Goal: Information Seeking & Learning: Find contact information

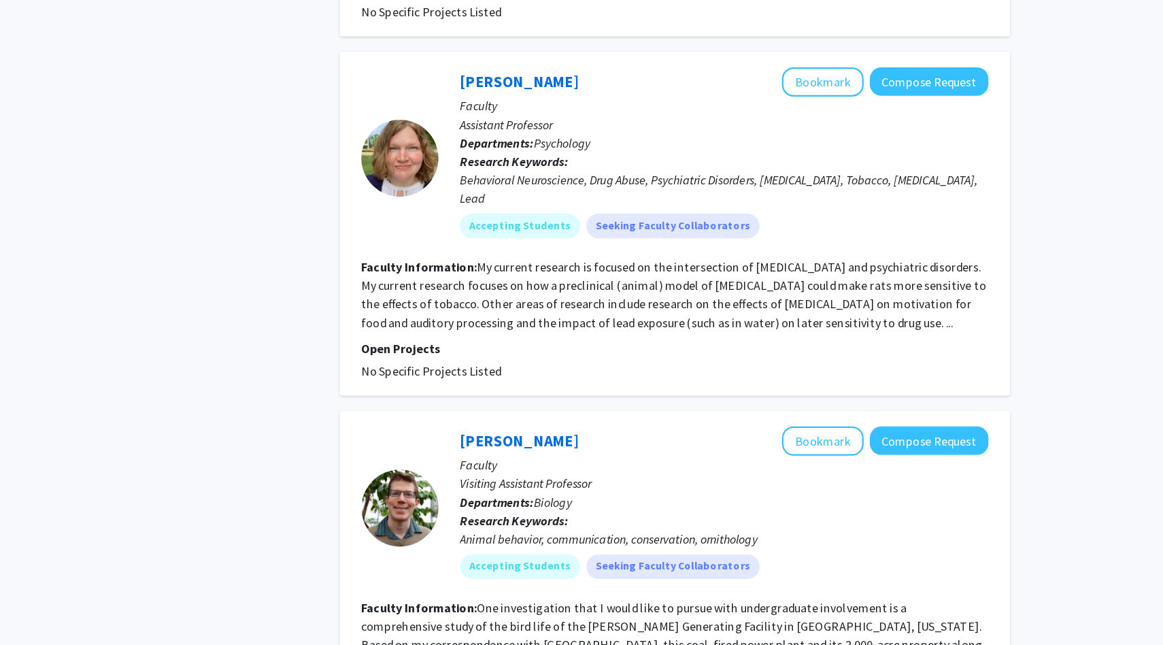
scroll to position [2941, 0]
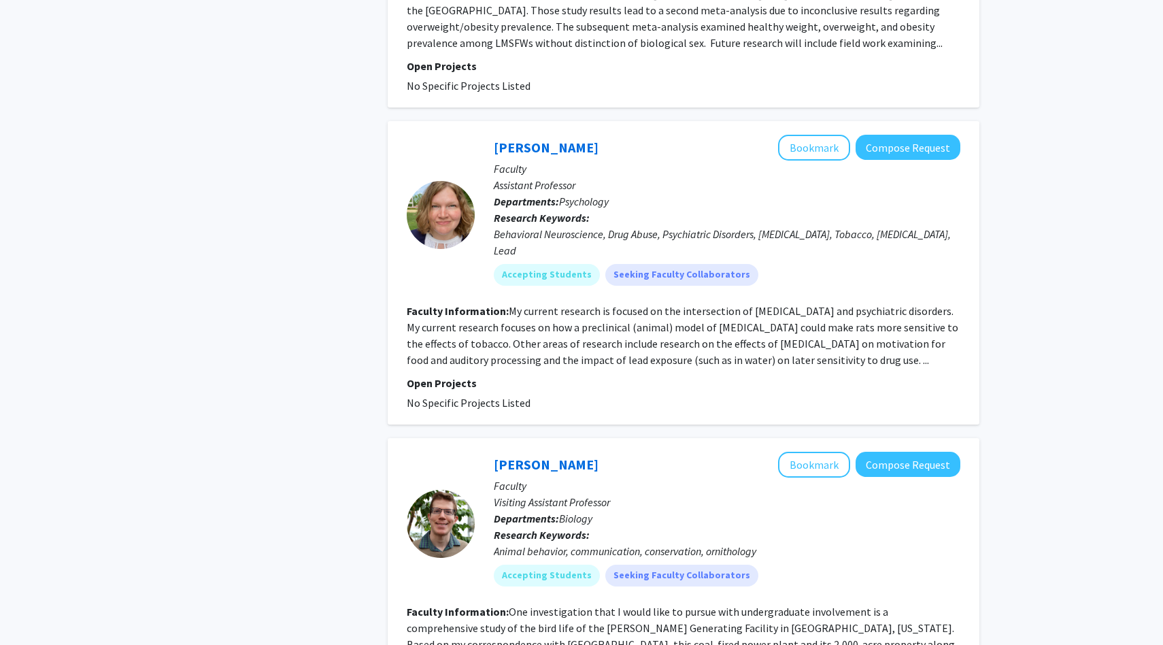
click at [826, 161] on p "Faculty" at bounding box center [727, 169] width 467 height 16
click at [826, 135] on button "Bookmark" at bounding box center [814, 148] width 72 height 26
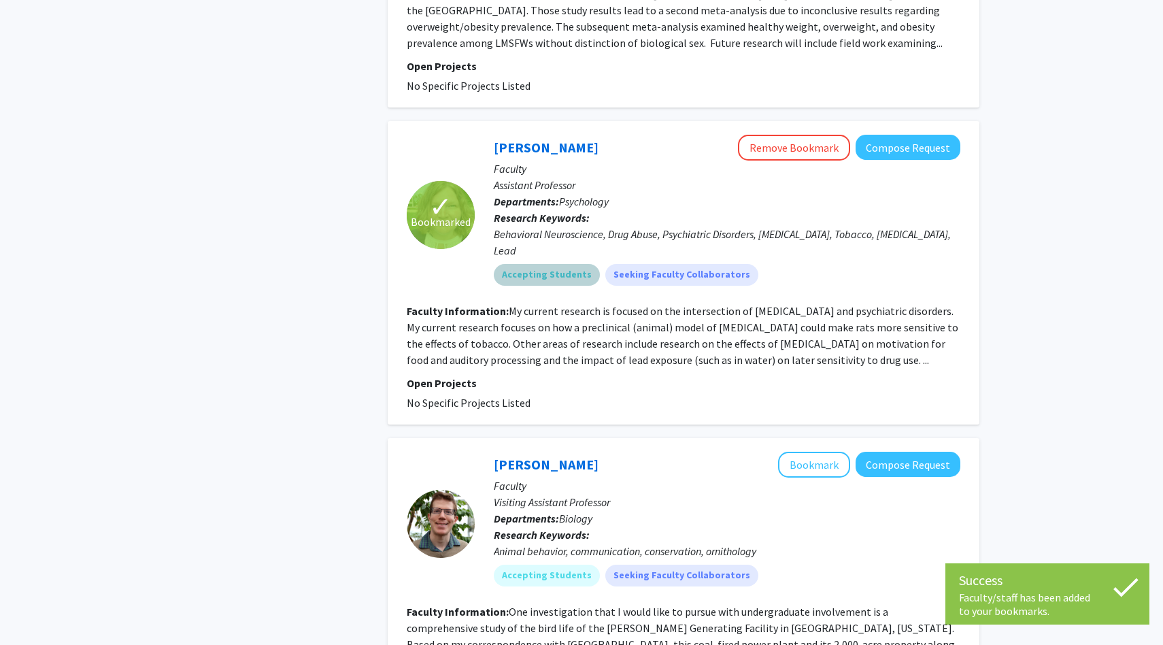
click at [779, 261] on div "Accepting Students Seeking Faculty Collaborators" at bounding box center [727, 274] width 472 height 27
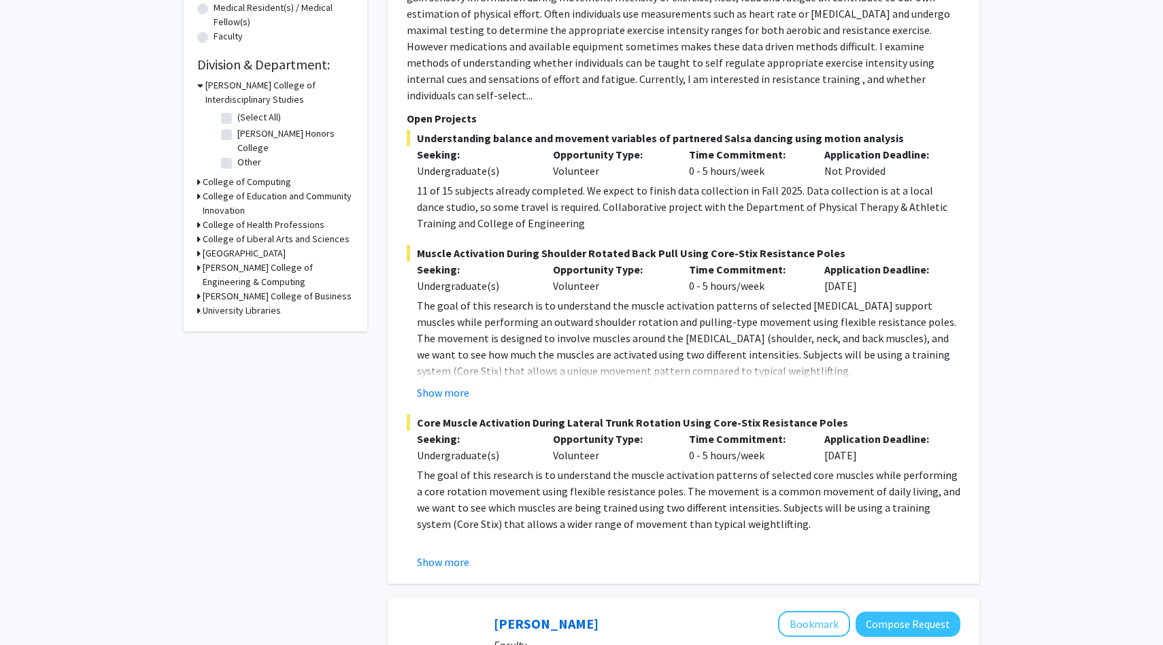
scroll to position [0, 0]
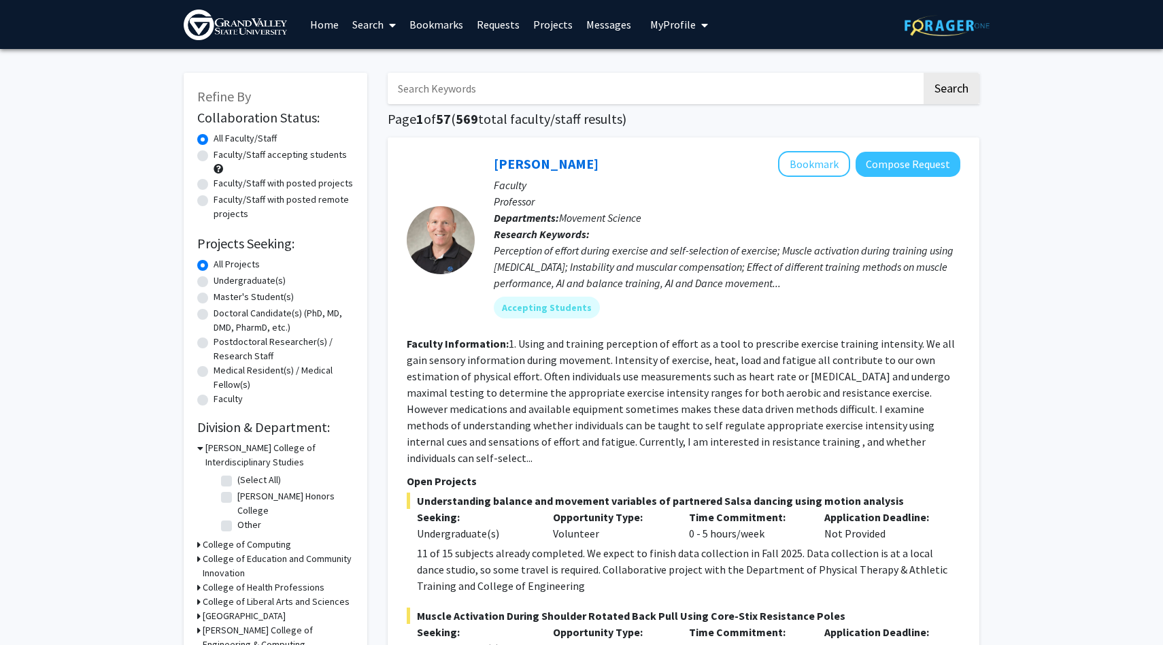
click at [277, 182] on label "Faculty/Staff with posted projects" at bounding box center [283, 183] width 139 height 14
click at [222, 182] on input "Faculty/Staff with posted projects" at bounding box center [218, 180] width 9 height 9
radio input "true"
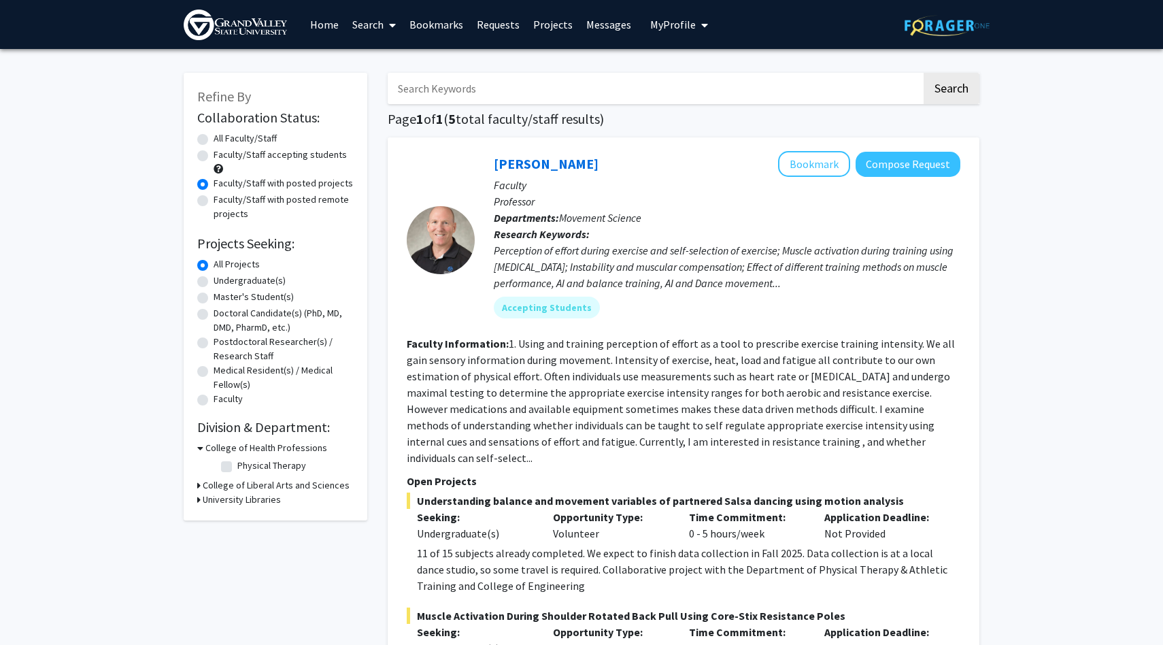
click at [276, 156] on label "Faculty/Staff accepting students" at bounding box center [280, 155] width 133 height 14
click at [222, 156] on input "Faculty/Staff accepting students" at bounding box center [218, 152] width 9 height 9
radio input "true"
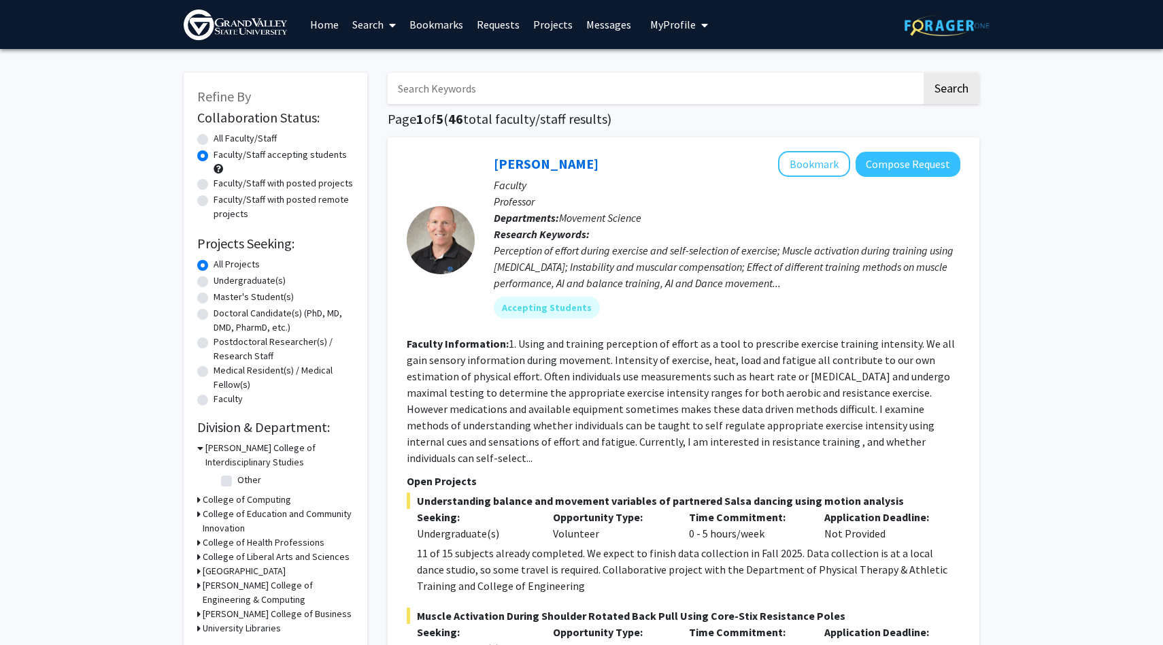
click at [275, 189] on label "Faculty/Staff with posted projects" at bounding box center [283, 183] width 139 height 14
click at [222, 185] on input "Faculty/Staff with posted projects" at bounding box center [218, 180] width 9 height 9
radio input "true"
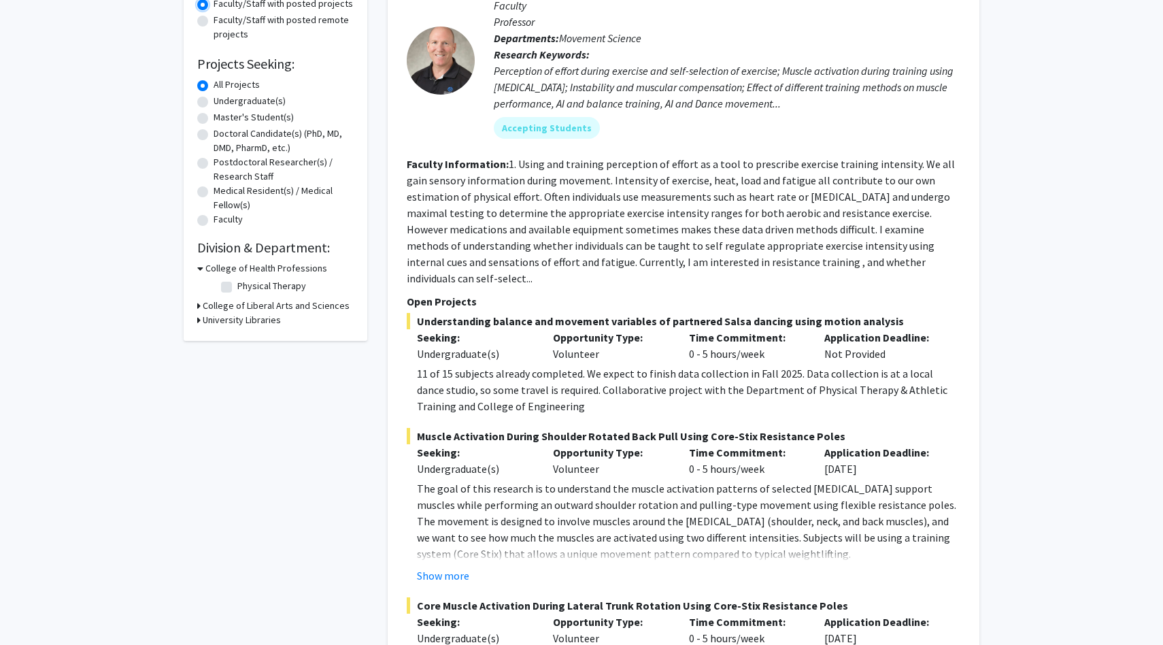
scroll to position [181, 0]
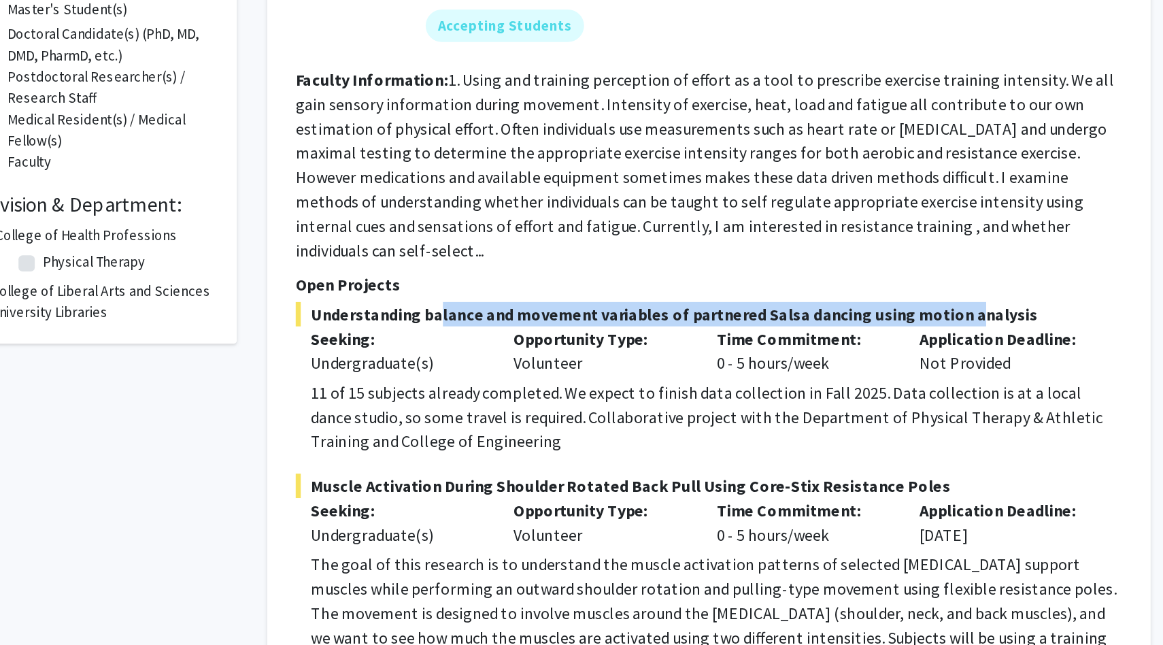
drag, startPoint x: 495, startPoint y: 303, endPoint x: 847, endPoint y: 296, distance: 351.7
click at [845, 312] on span "Understanding balance and movement variables of partnered Salsa dancing using m…" at bounding box center [684, 320] width 554 height 16
click at [847, 312] on span "Understanding balance and movement variables of partnered Salsa dancing using m…" at bounding box center [684, 320] width 554 height 16
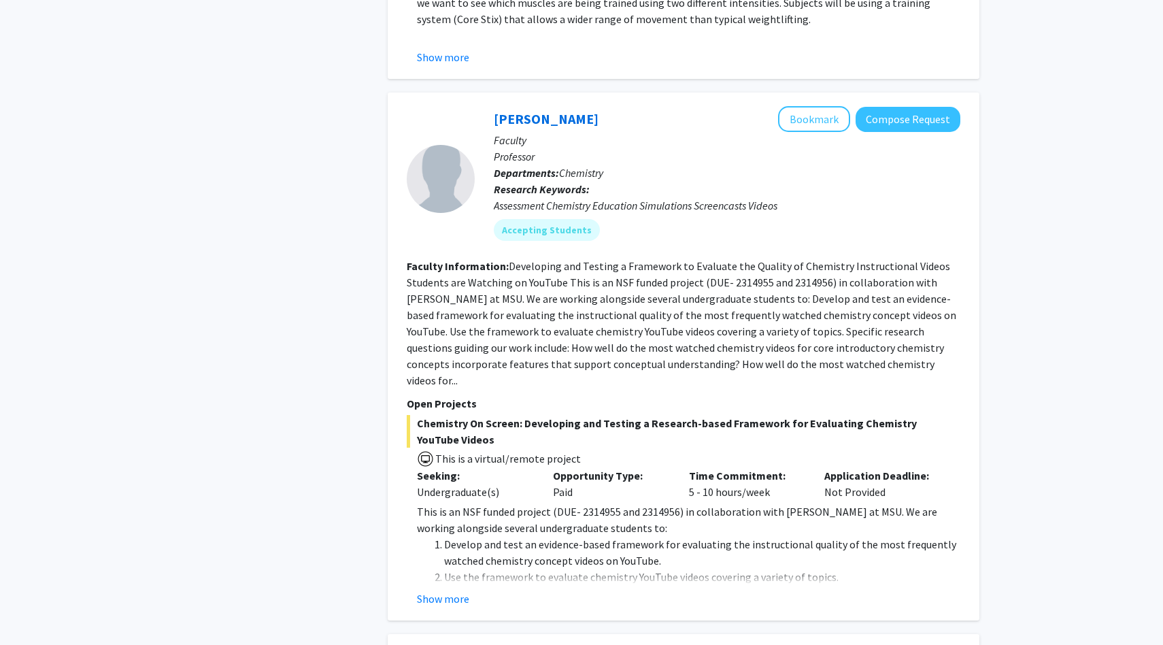
scroll to position [869, 0]
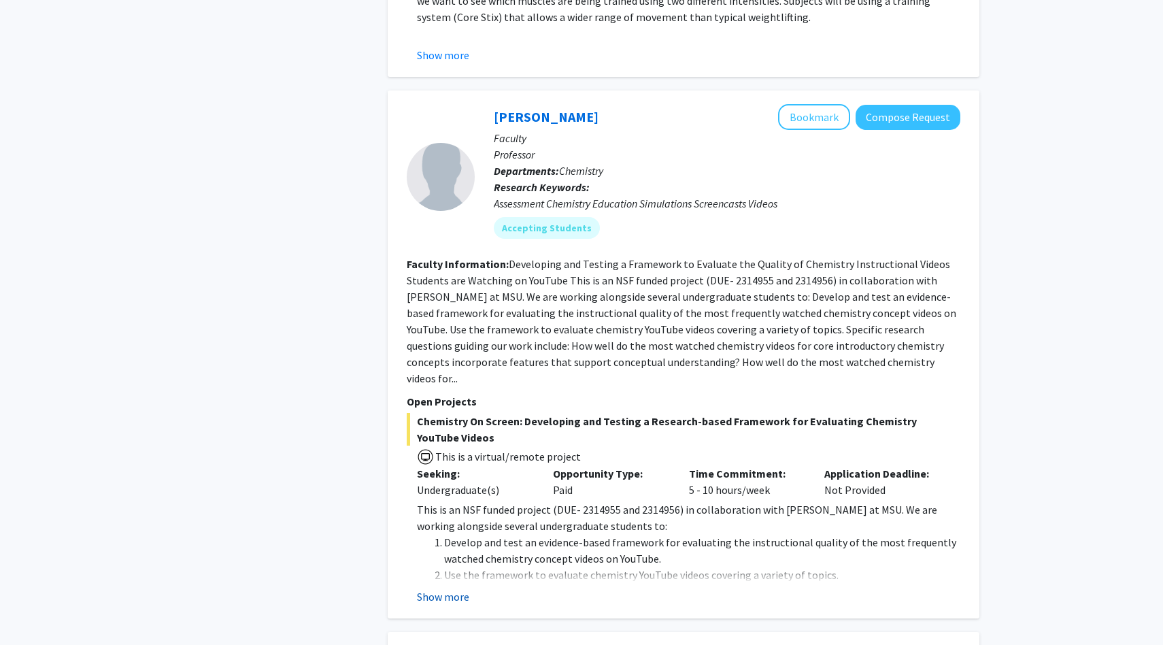
click at [441, 588] on button "Show more" at bounding box center [443, 596] width 52 height 16
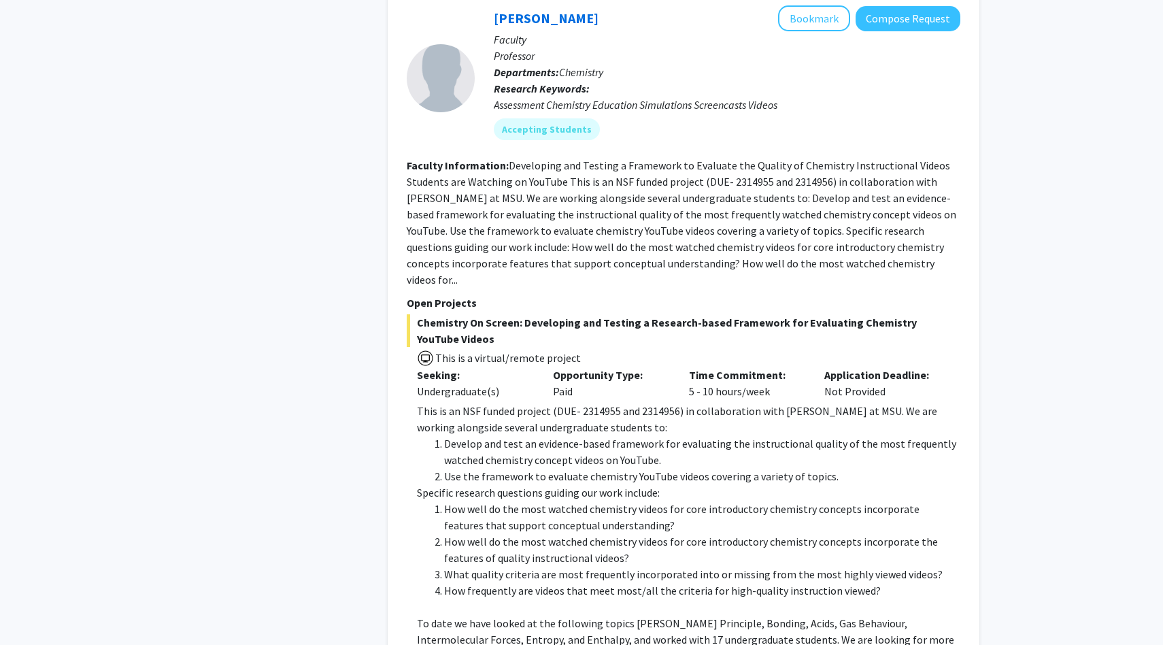
scroll to position [969, 0]
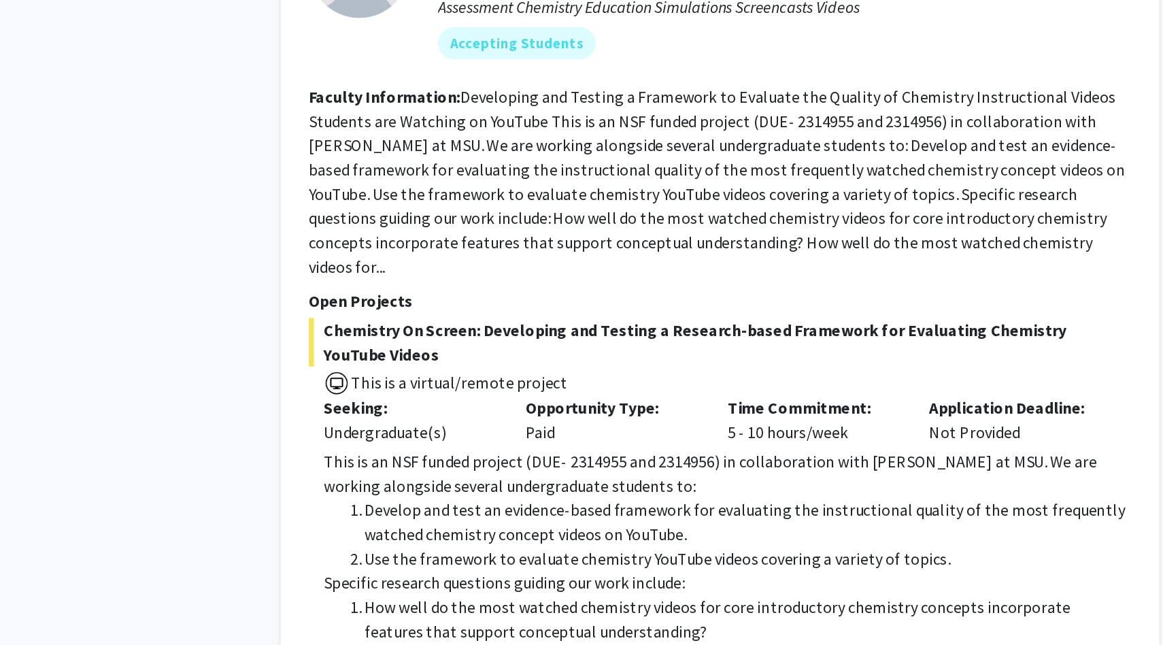
drag, startPoint x: 520, startPoint y: 286, endPoint x: 943, endPoint y: 308, distance: 424.3
click at [943, 314] on span "Chemistry On Screen: Developing and Testing a Research-based Framework for Eval…" at bounding box center [684, 330] width 554 height 33
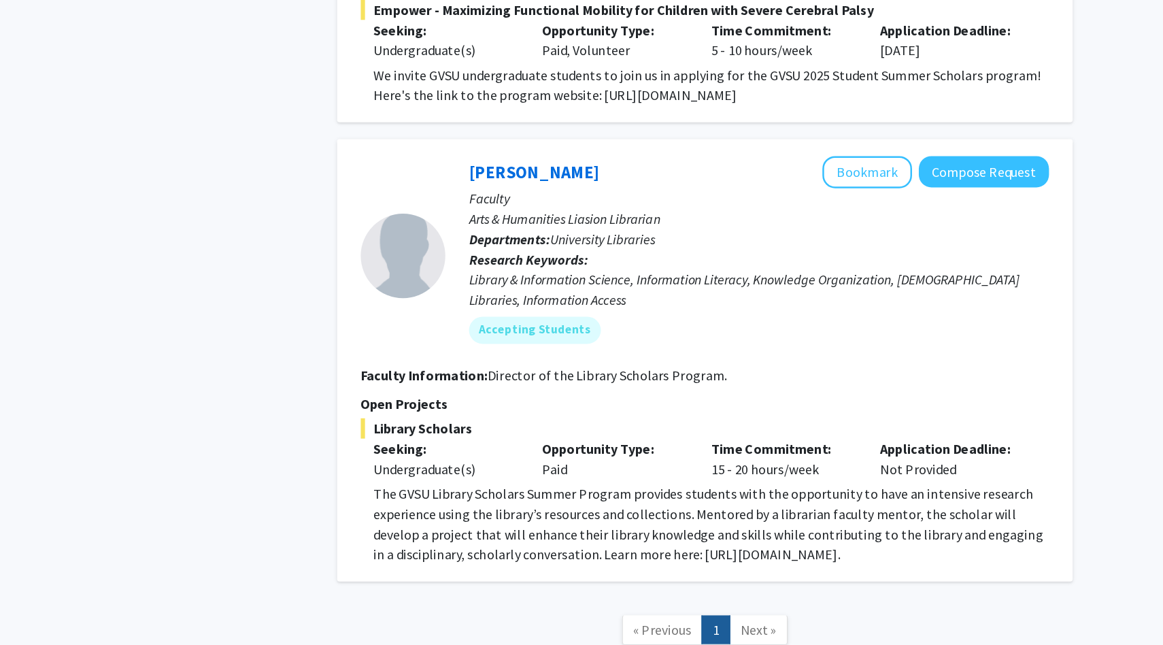
scroll to position [2335, 0]
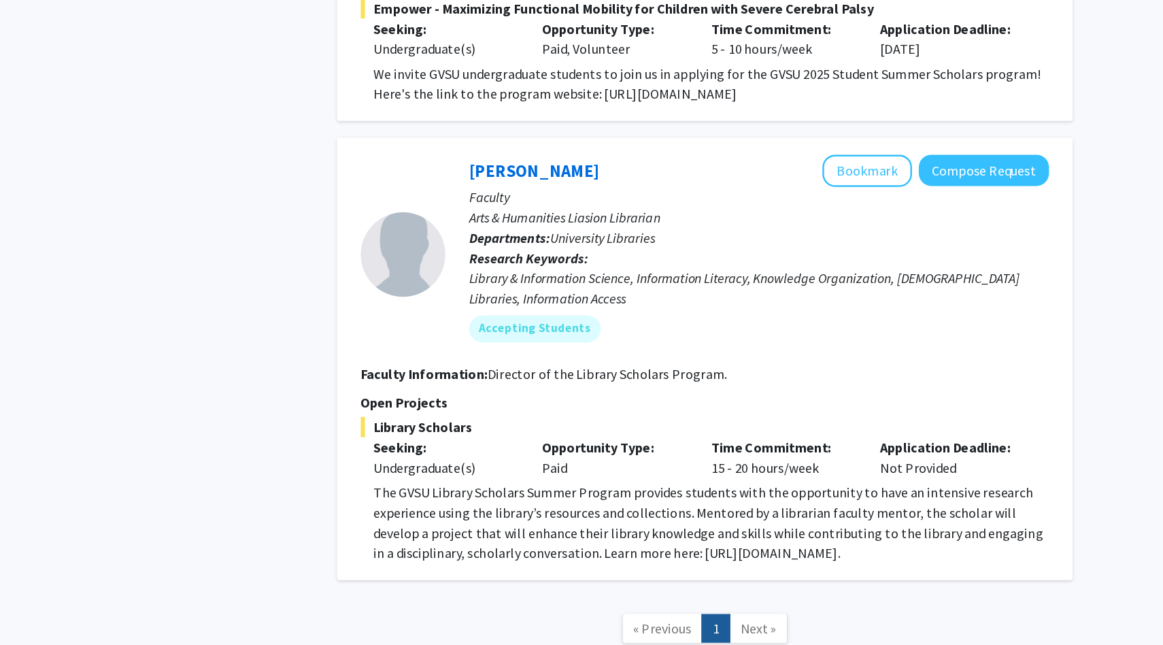
drag, startPoint x: 658, startPoint y: 506, endPoint x: 667, endPoint y: 524, distance: 20.4
click at [667, 524] on p "The GVSU Library Scholars Summer Program provides students with the opportunity…" at bounding box center [688, 545] width 543 height 65
drag, startPoint x: 661, startPoint y: 505, endPoint x: 666, endPoint y: 520, distance: 15.7
click at [666, 520] on p "The GVSU Library Scholars Summer Program provides students with the opportunity…" at bounding box center [688, 545] width 543 height 65
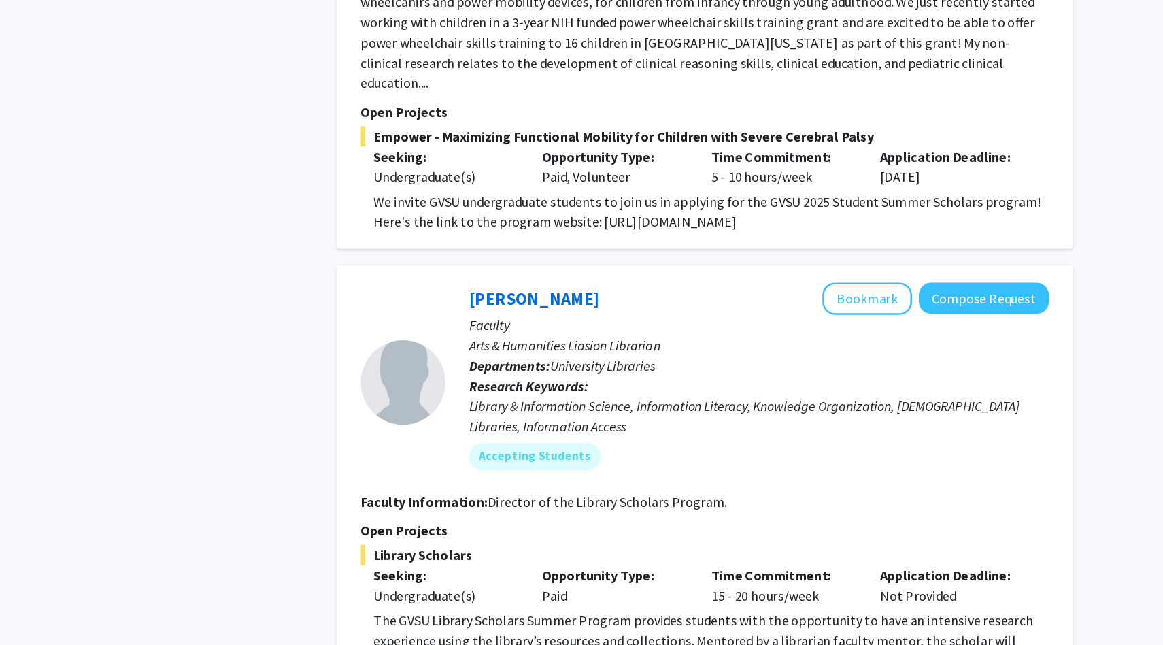
drag, startPoint x: 881, startPoint y: 137, endPoint x: 596, endPoint y: 141, distance: 285.7
click at [596, 178] on p "We invite GVSU undergraduate students to join us in applying for the GVSU 2025 …" at bounding box center [688, 194] width 543 height 33
click at [626, 442] on p "Open Projects" at bounding box center [684, 450] width 554 height 16
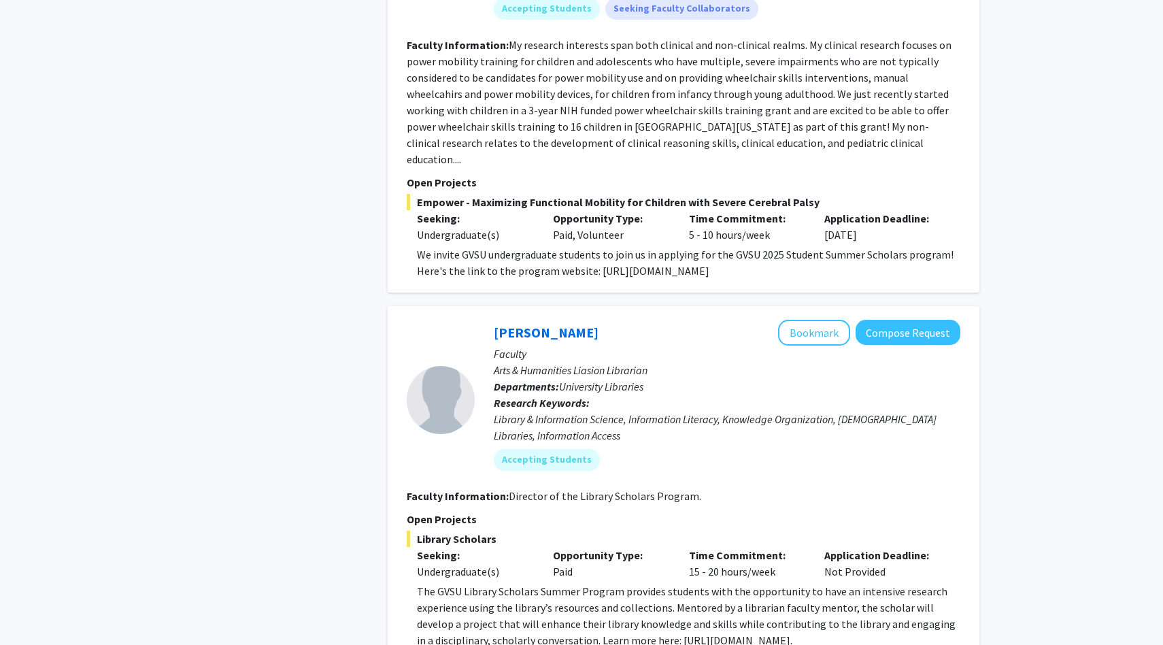
scroll to position [2384, 0]
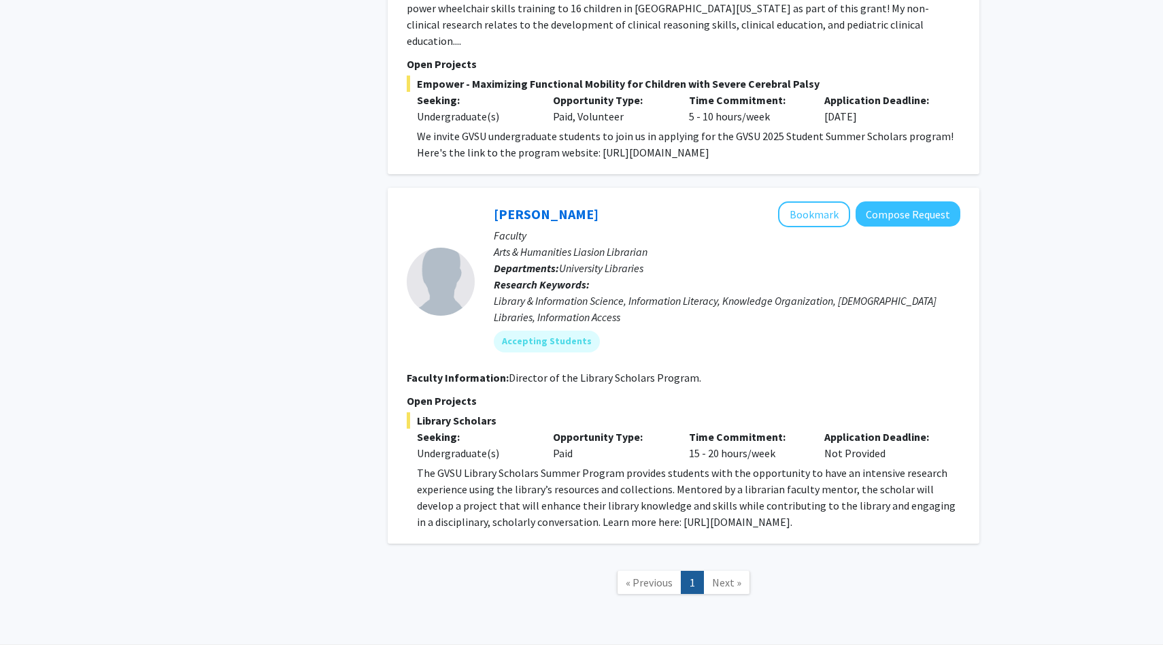
click at [720, 575] on span "Next »" at bounding box center [726, 582] width 29 height 14
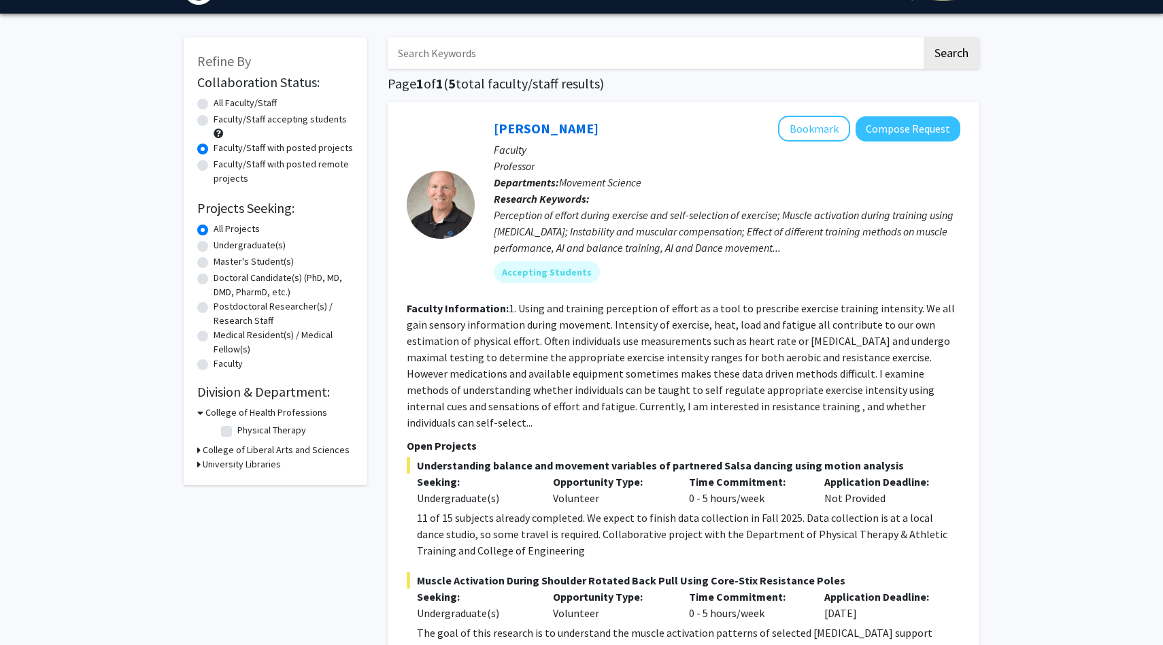
scroll to position [0, 0]
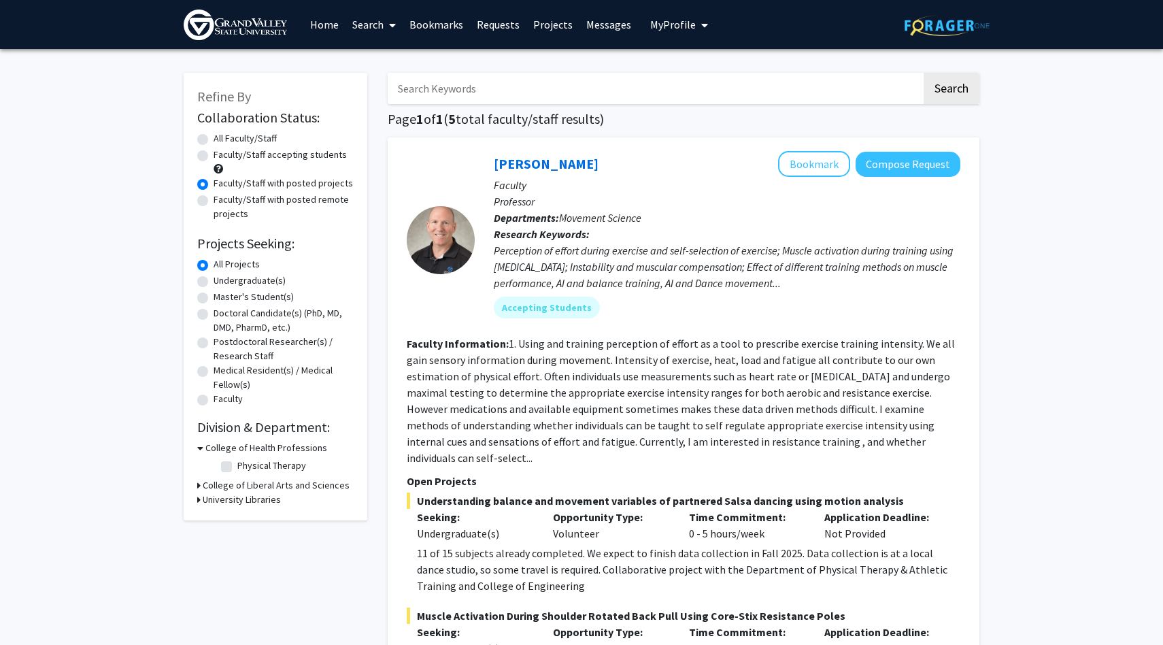
click at [565, 22] on link "Projects" at bounding box center [552, 25] width 53 height 48
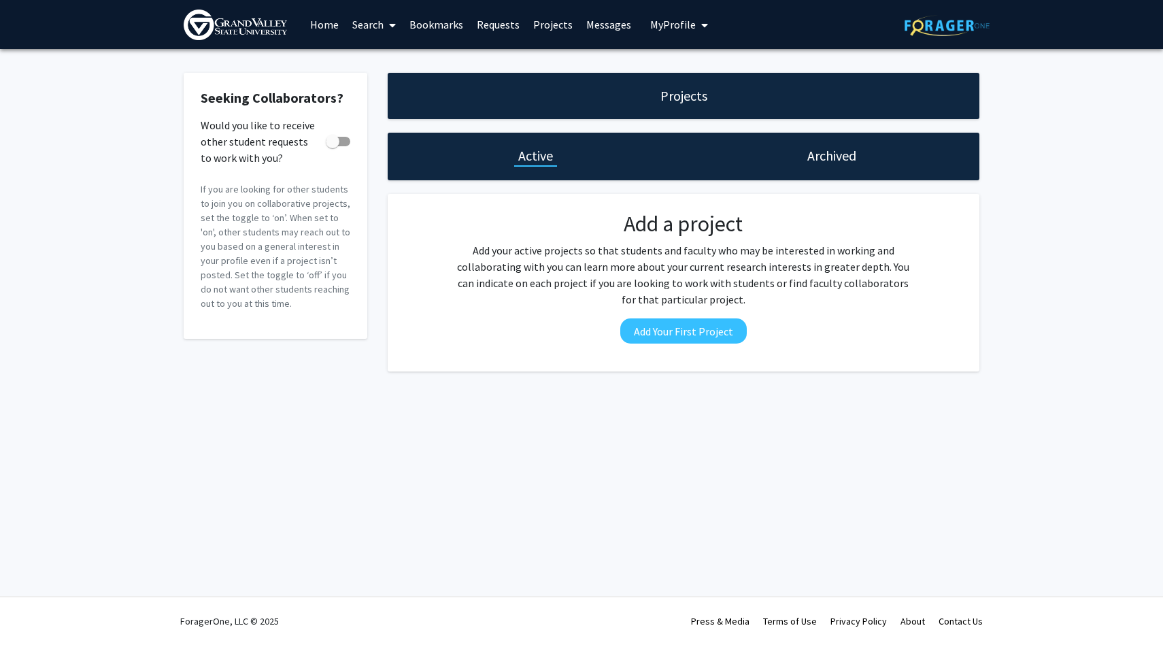
click at [669, 88] on h1 "Projects" at bounding box center [683, 95] width 47 height 19
click at [802, 167] on div "Archived" at bounding box center [832, 157] width 296 height 48
click at [320, 31] on link "Home" at bounding box center [324, 25] width 42 height 48
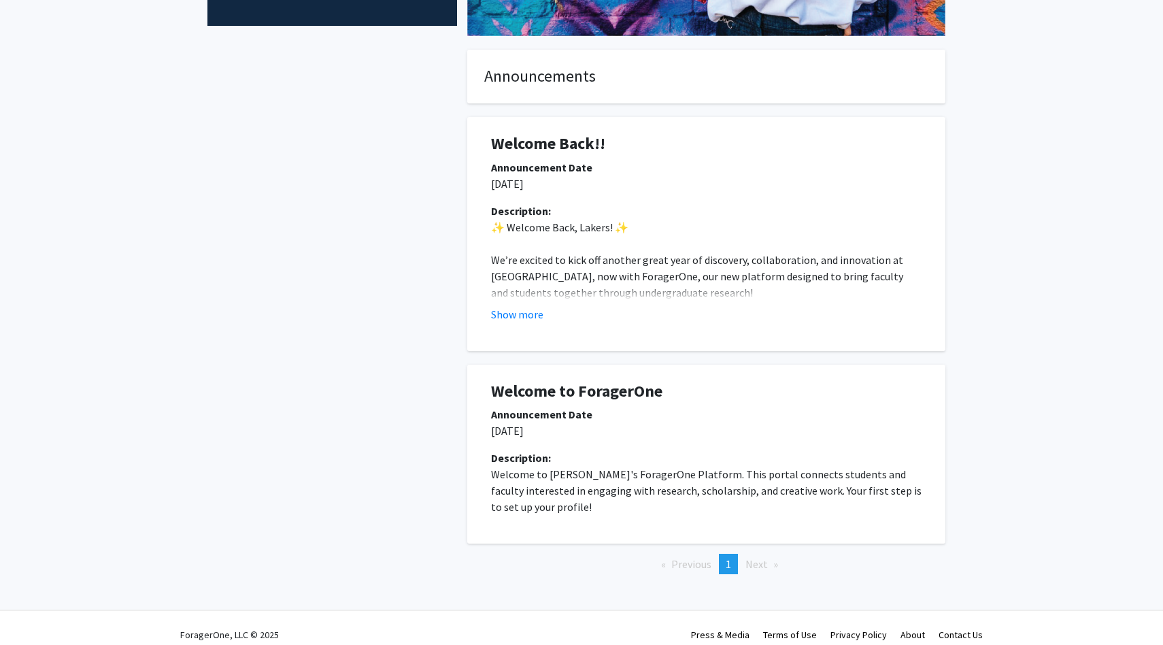
scroll to position [330, 0]
click at [513, 308] on button "Show more" at bounding box center [517, 313] width 52 height 16
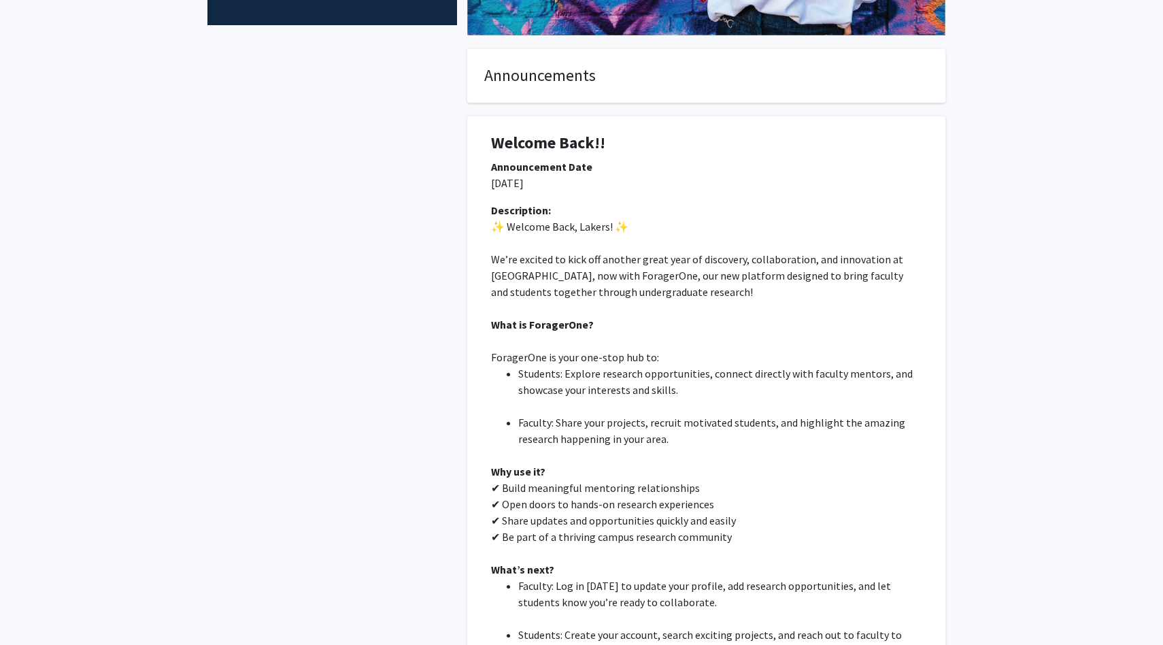
scroll to position [0, 0]
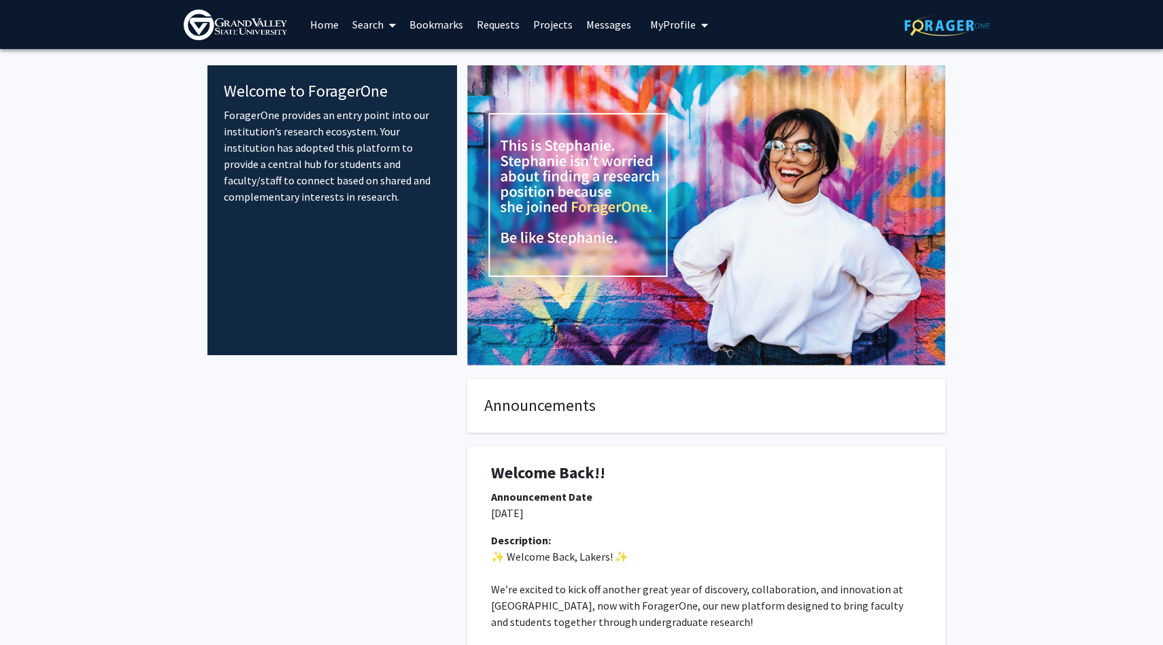
click at [427, 28] on link "Bookmarks" at bounding box center [436, 25] width 67 height 48
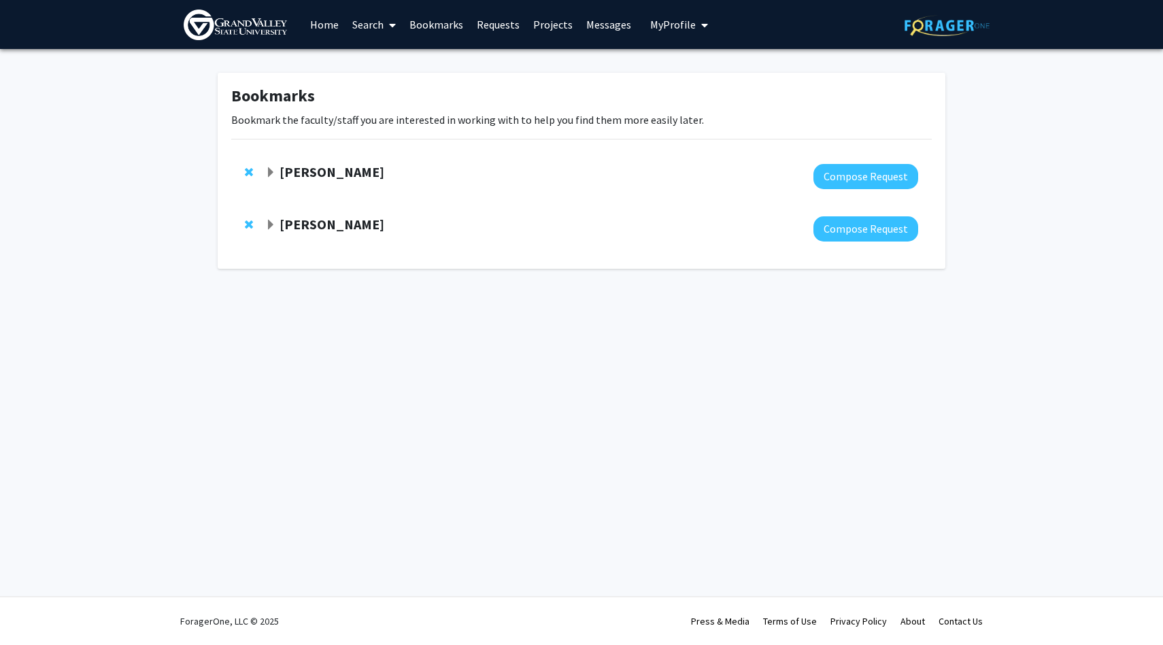
click at [506, 27] on link "Requests" at bounding box center [498, 25] width 56 height 48
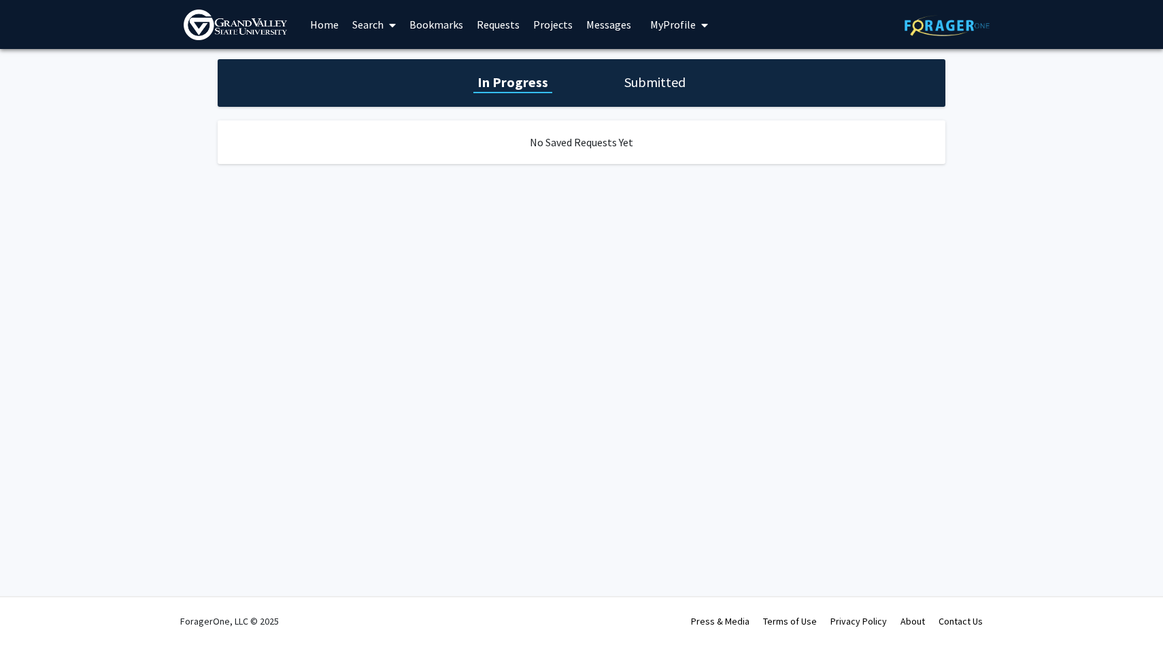
click at [550, 27] on link "Projects" at bounding box center [552, 25] width 53 height 48
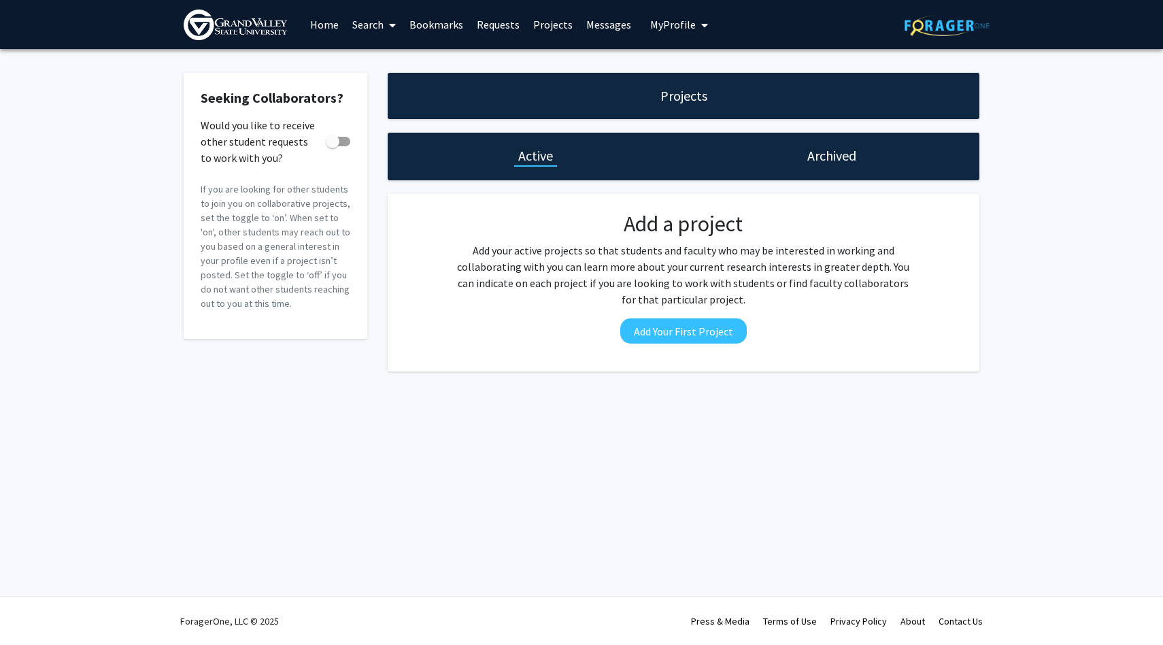
click at [598, 28] on link "Messages" at bounding box center [608, 25] width 58 height 48
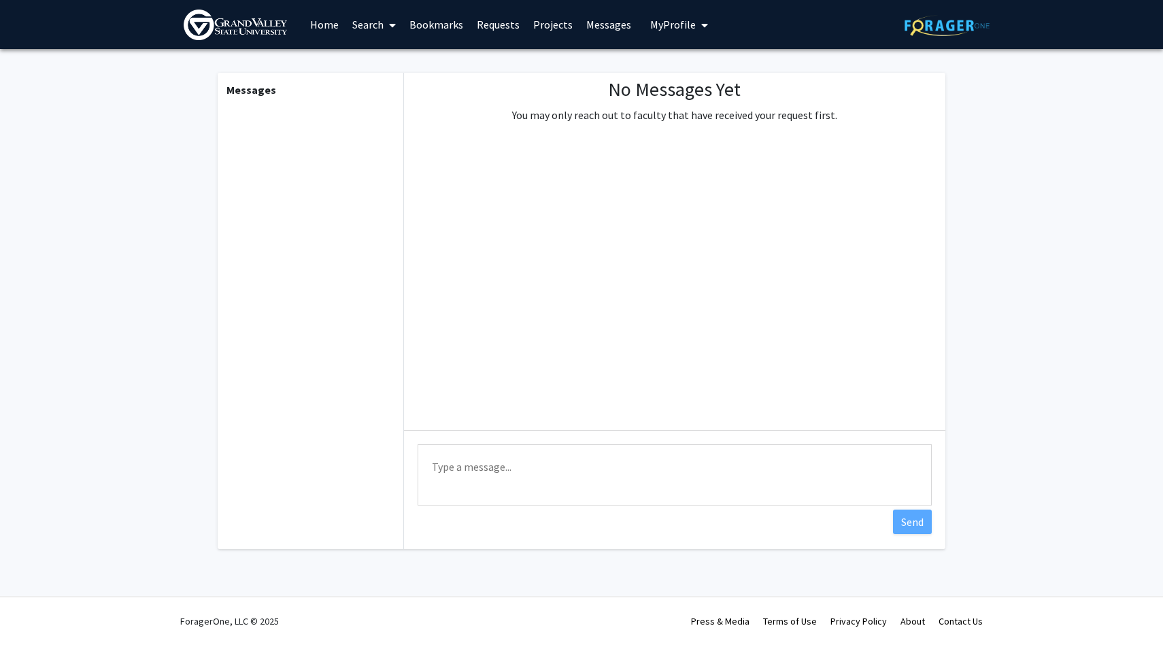
click at [669, 29] on span "My Profile" at bounding box center [673, 25] width 46 height 14
click at [674, 65] on img at bounding box center [673, 69] width 27 height 27
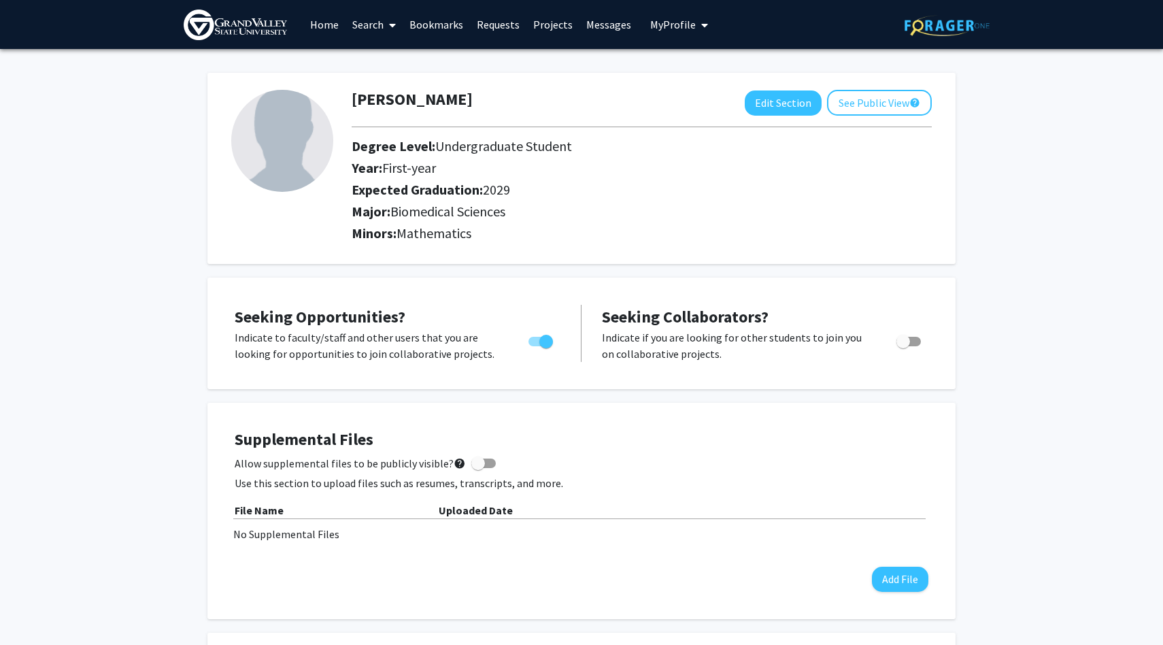
click at [375, 24] on link "Search" at bounding box center [374, 25] width 57 height 48
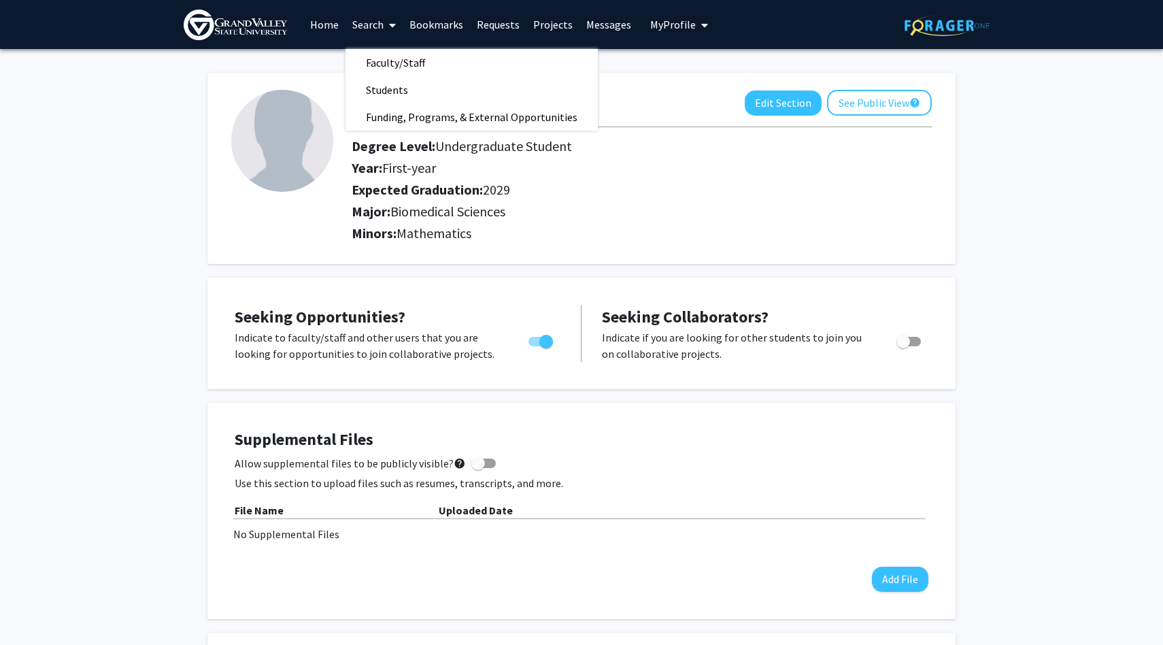
click at [387, 47] on span at bounding box center [390, 25] width 12 height 48
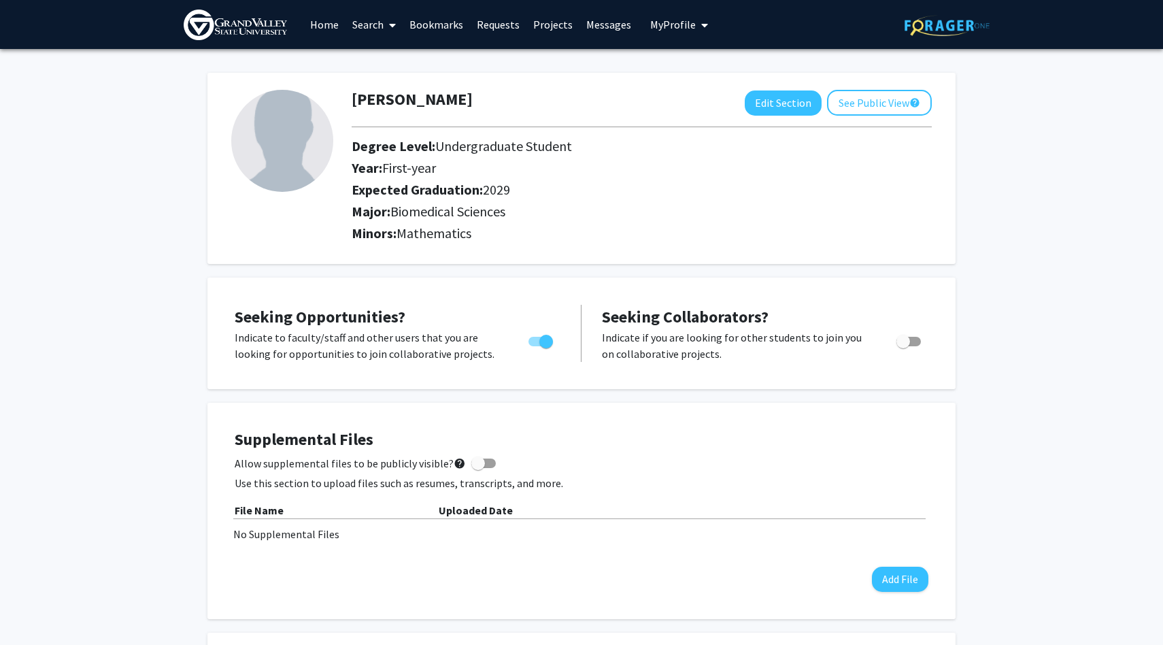
click at [376, 35] on link "Search" at bounding box center [374, 25] width 57 height 48
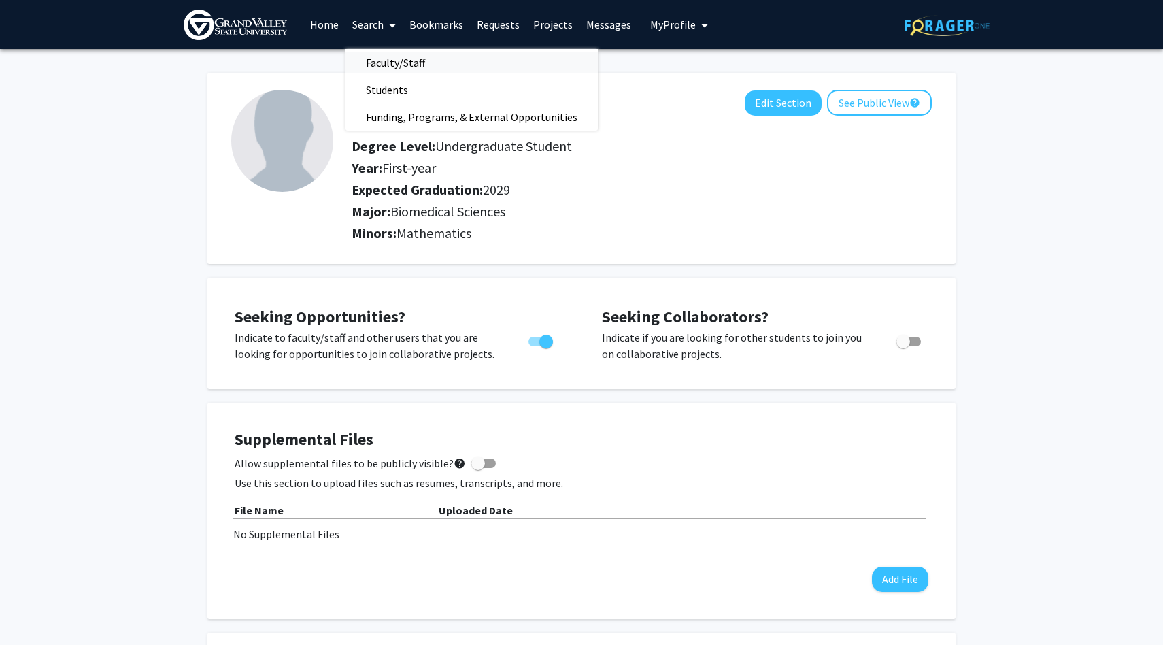
click at [376, 62] on span "Faculty/Staff" at bounding box center [396, 62] width 100 height 27
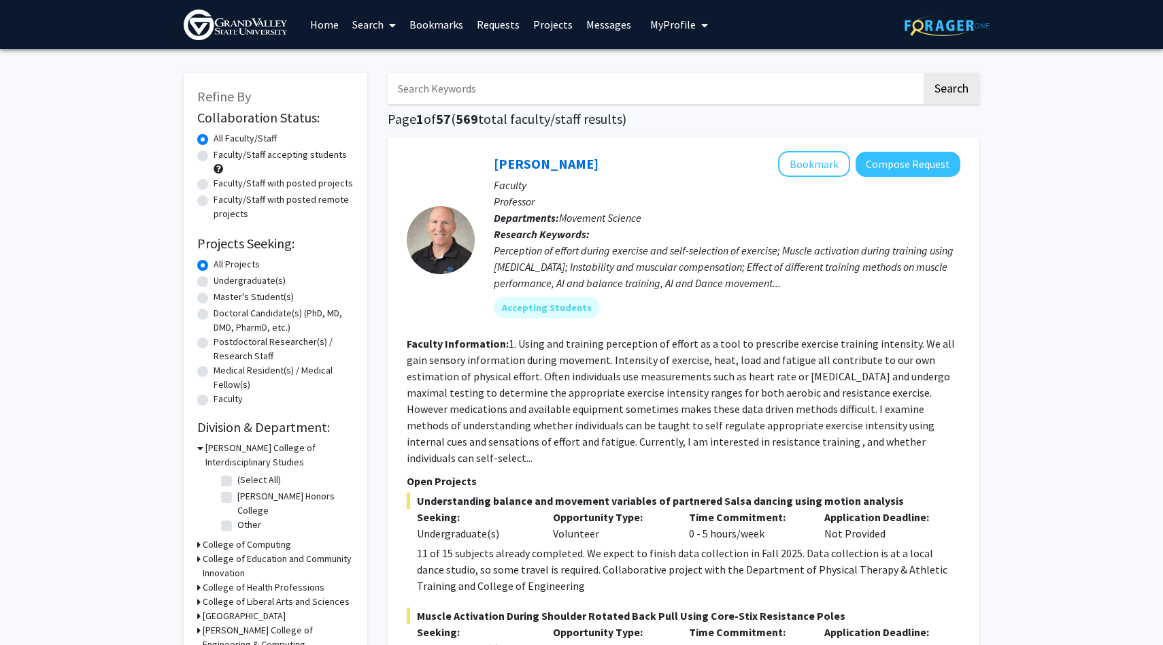
click at [531, 95] on input "Search Keywords" at bounding box center [655, 88] width 534 height 31
type input "feryal"
click at [924, 73] on button "Search" at bounding box center [952, 88] width 56 height 31
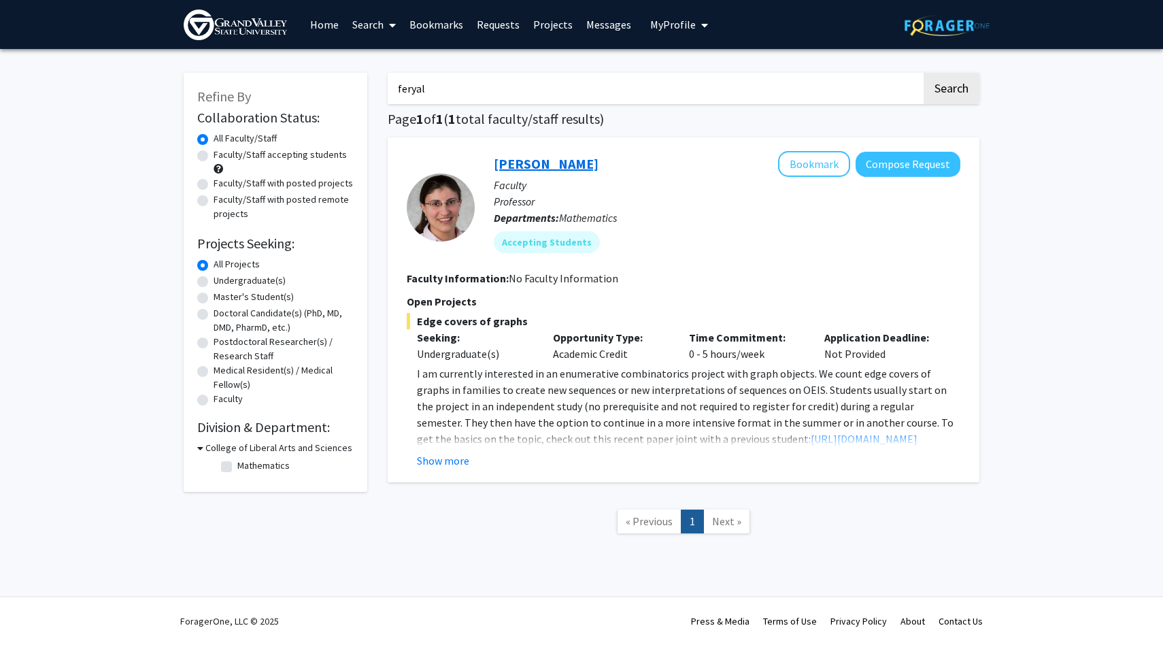
click at [529, 167] on link "Feryal Alayont" at bounding box center [546, 163] width 105 height 17
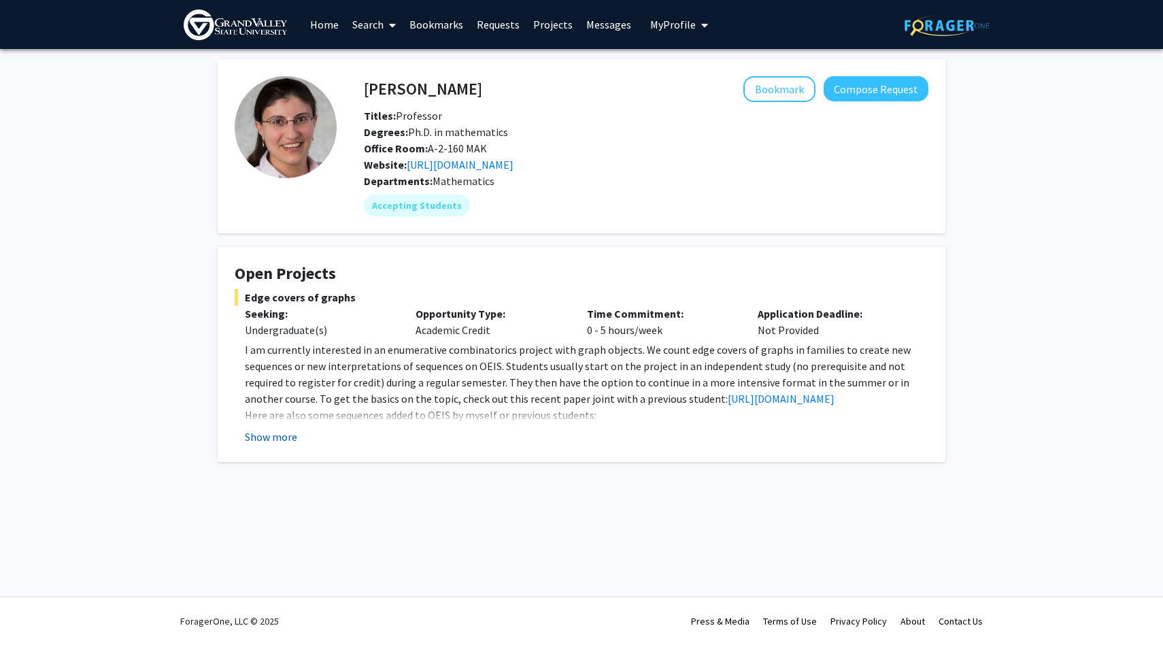
click at [294, 434] on button "Show more" at bounding box center [271, 436] width 52 height 16
click at [420, 89] on h4 "Feryal Alayont" at bounding box center [423, 88] width 118 height 25
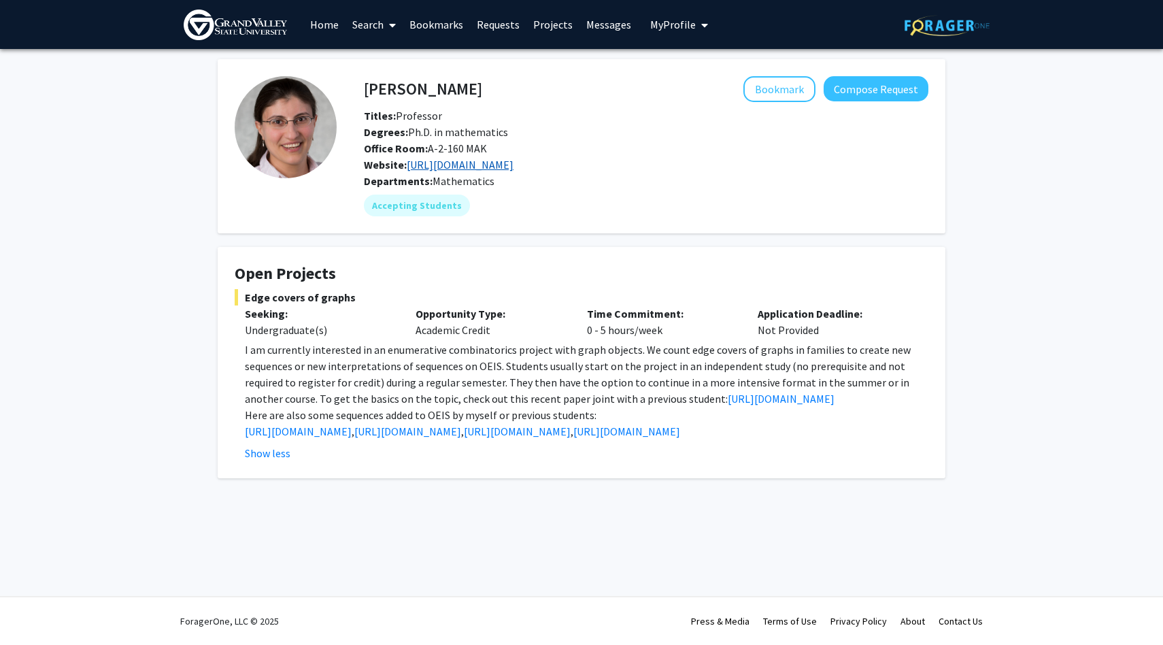
click at [444, 166] on link "http://faculty.gvsu.edu/alayontf/" at bounding box center [460, 165] width 107 height 14
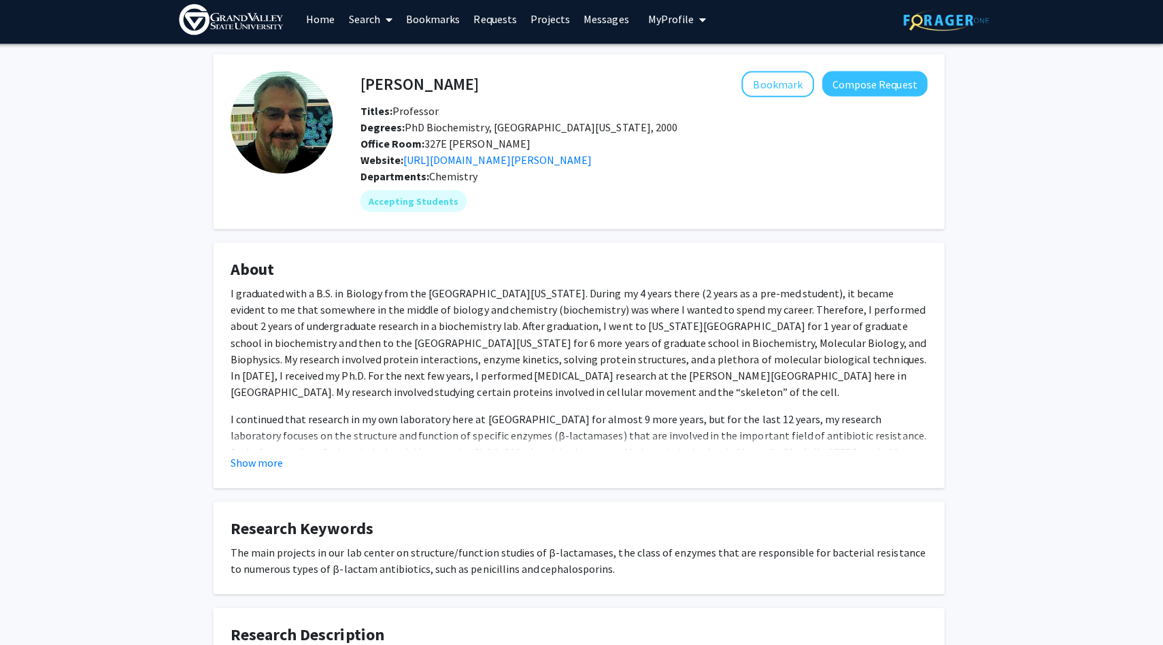
scroll to position [4, 0]
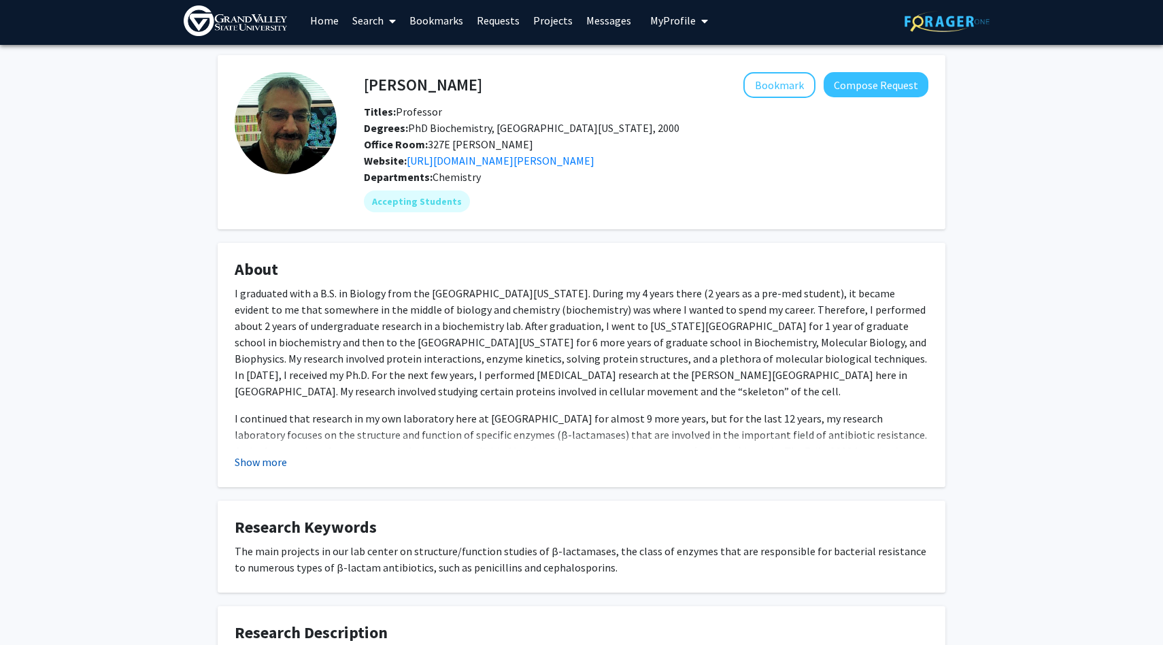
click at [258, 459] on button "Show more" at bounding box center [261, 462] width 52 height 16
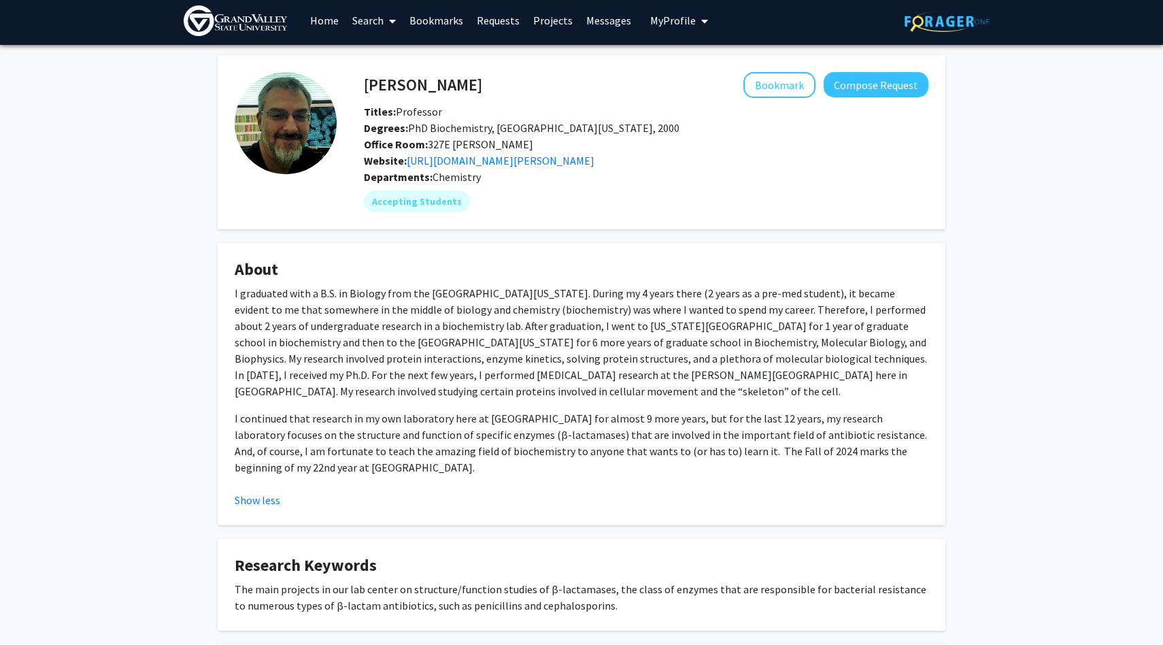
click at [428, 363] on p "I graduated with a B.S. in Biology from the [GEOGRAPHIC_DATA][US_STATE]. During…" at bounding box center [582, 342] width 694 height 114
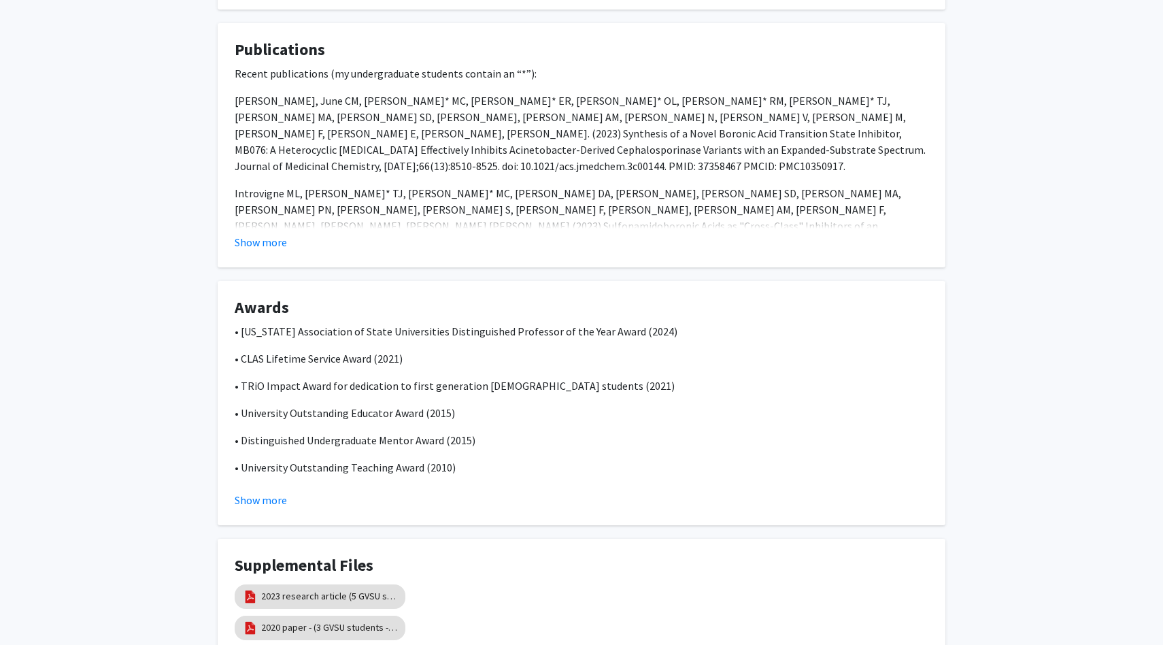
scroll to position [977, 0]
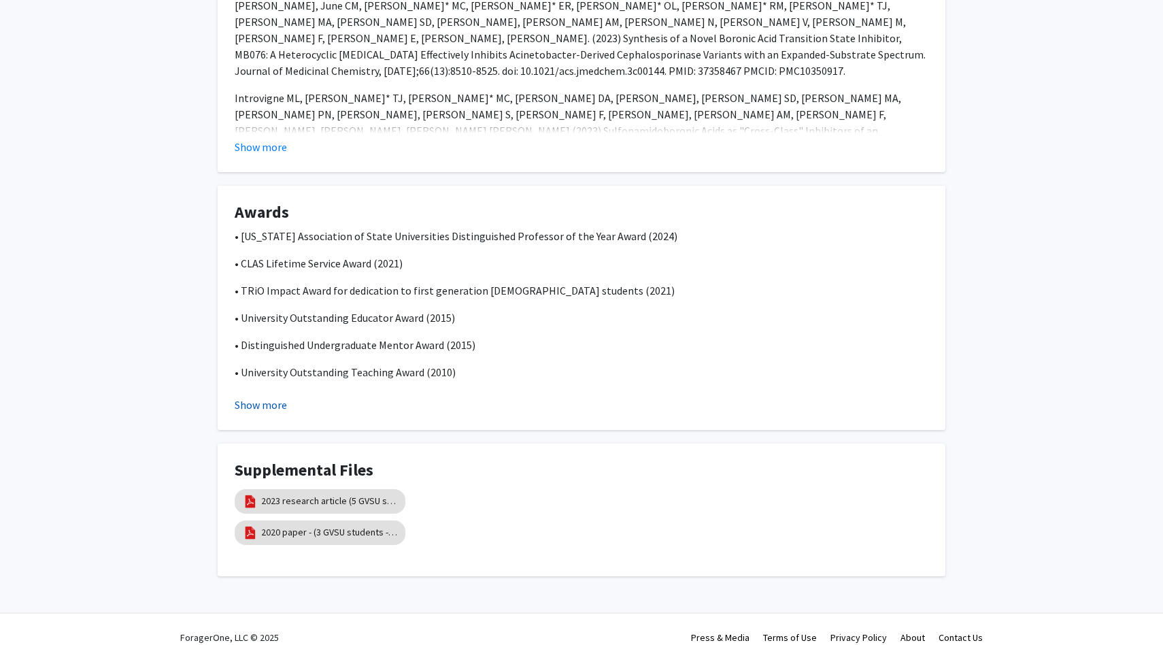
click at [260, 397] on button "Show more" at bounding box center [261, 405] width 52 height 16
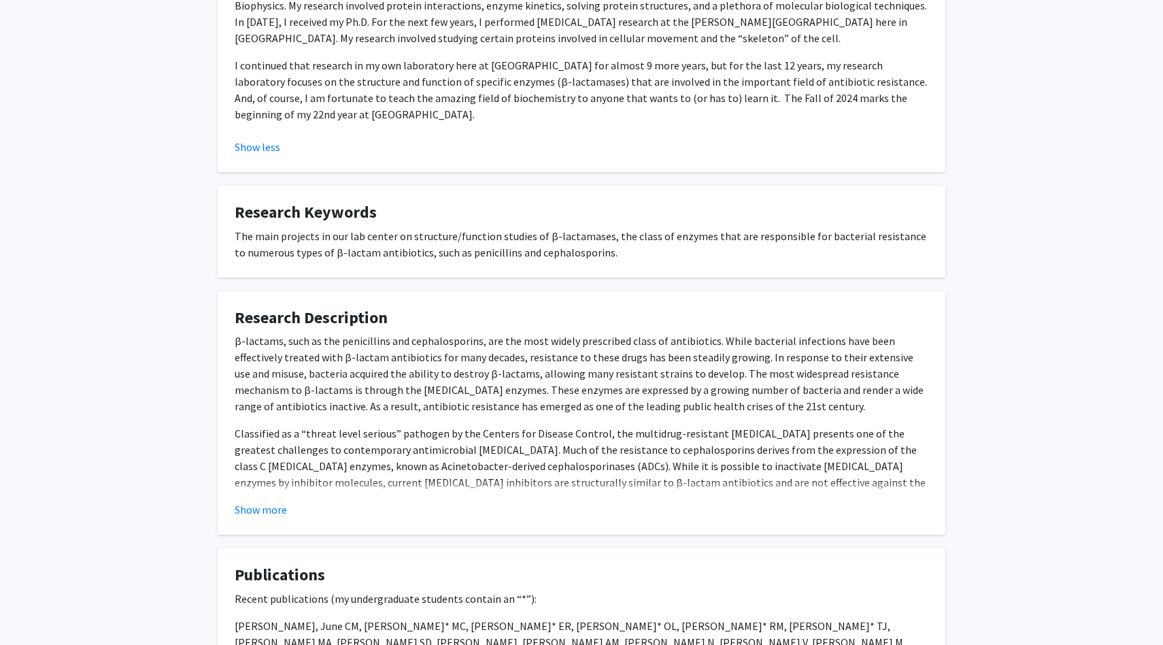
scroll to position [0, 0]
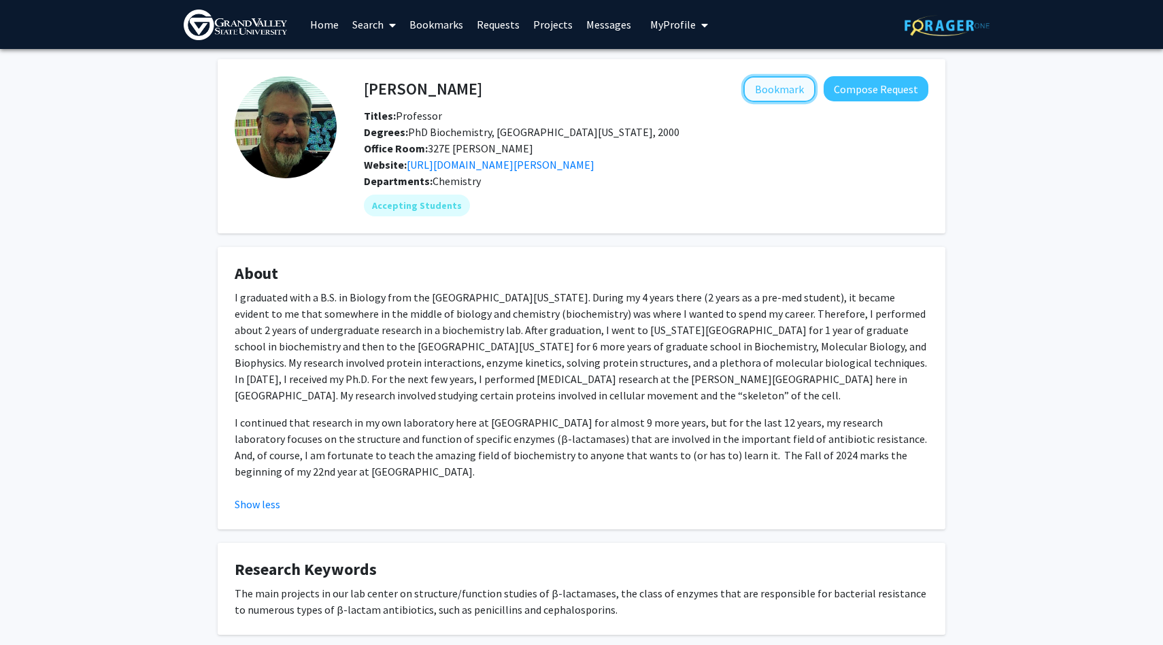
click at [794, 96] on button "Bookmark" at bounding box center [779, 89] width 72 height 26
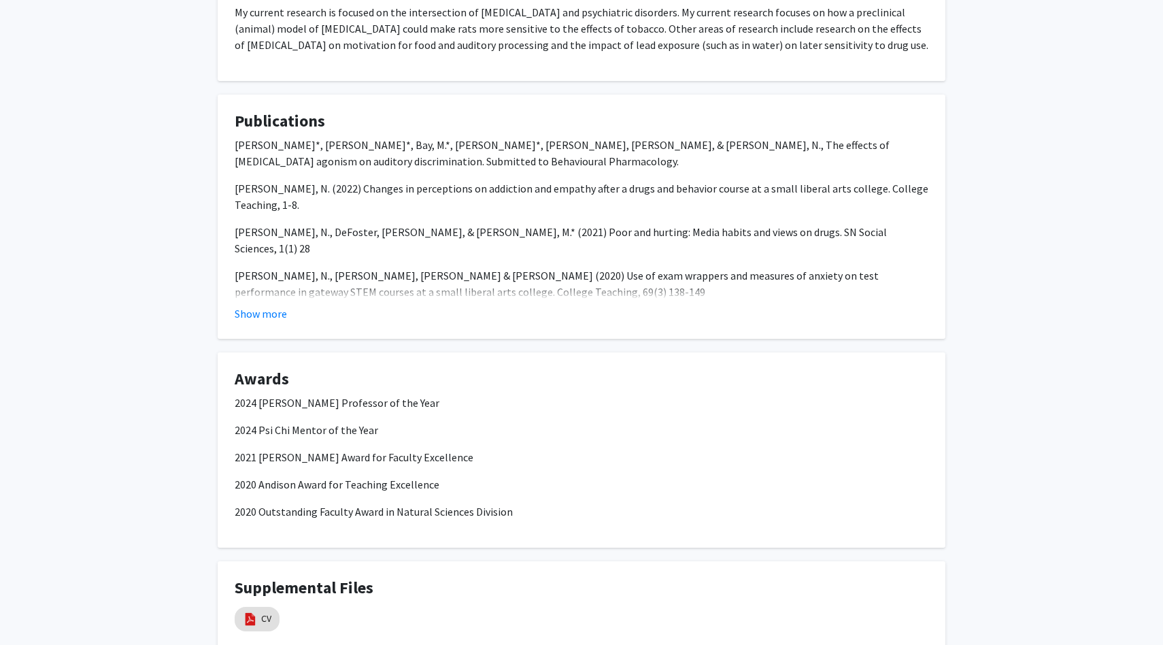
scroll to position [630, 0]
